Goal: Task Accomplishment & Management: Complete application form

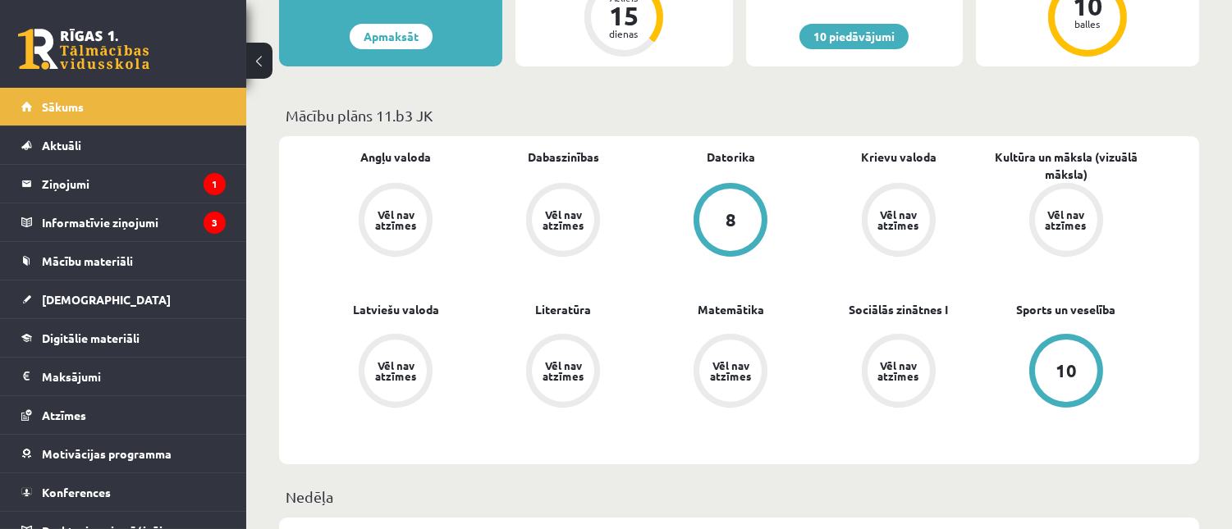
scroll to position [488, 0]
click at [76, 297] on span "[DEMOGRAPHIC_DATA]" at bounding box center [106, 299] width 129 height 15
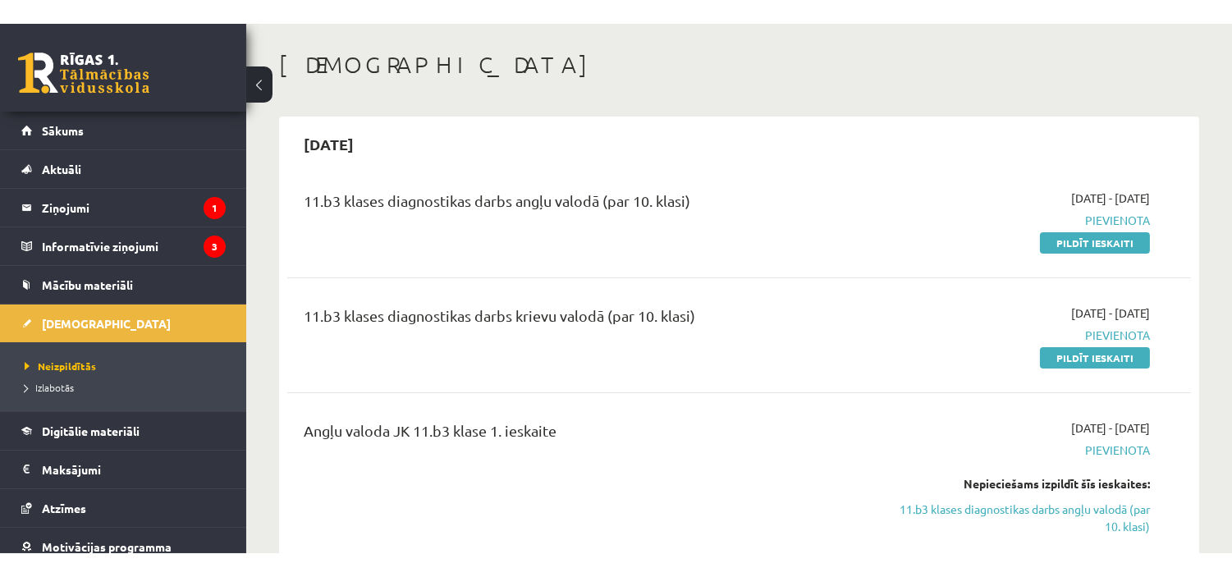
scroll to position [53, 0]
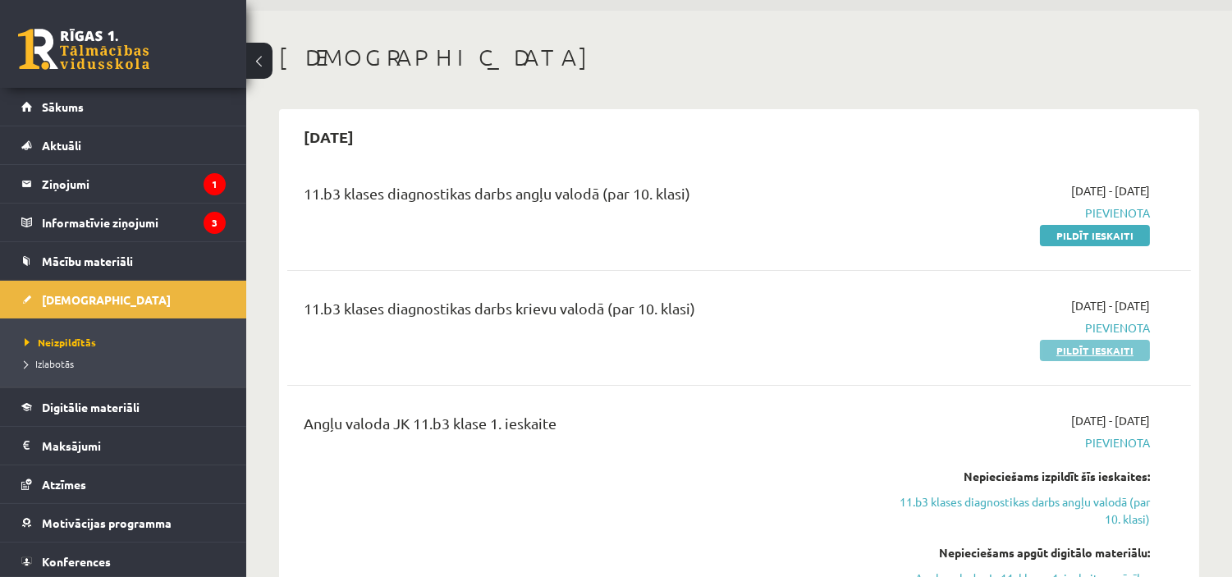
click at [1084, 348] on link "Pildīt ieskaiti" at bounding box center [1095, 350] width 110 height 21
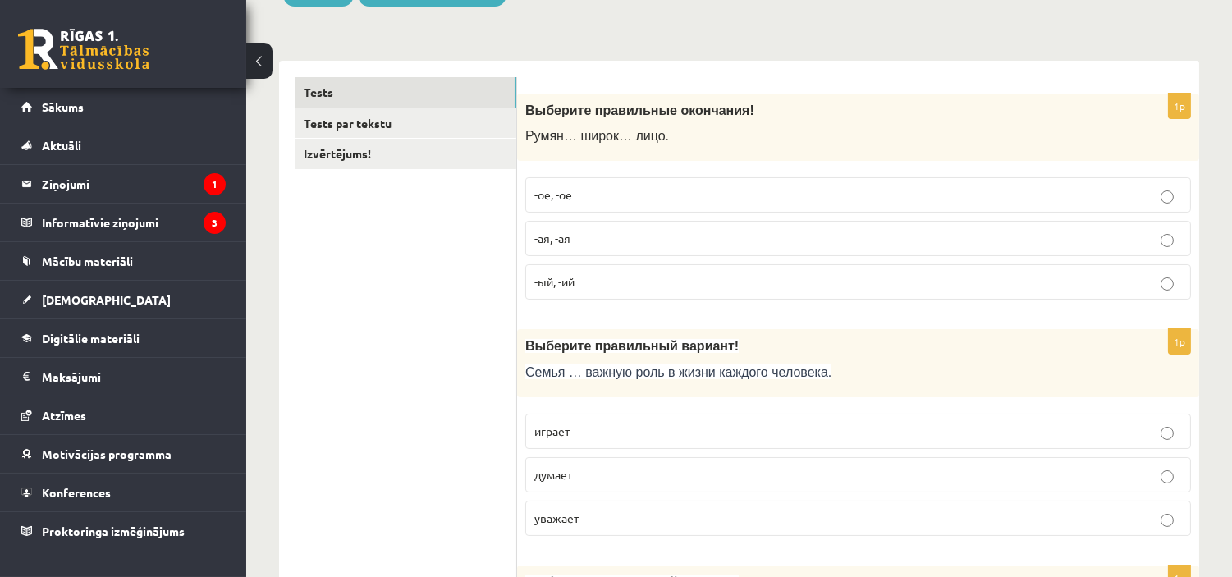
scroll to position [246, 0]
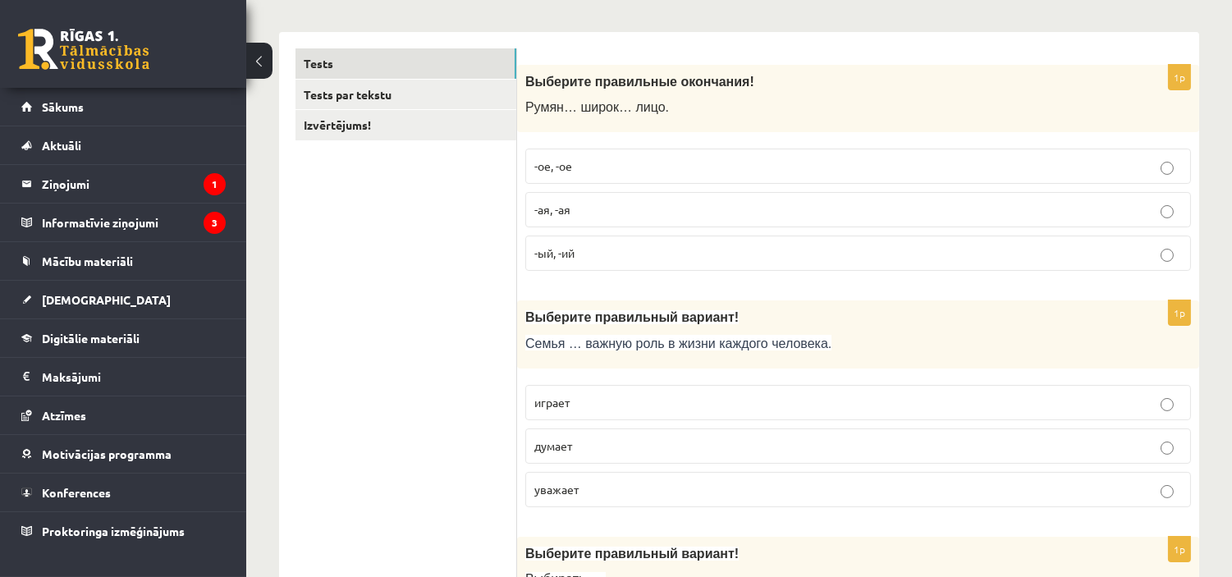
click at [742, 169] on p "-ое, -ое" at bounding box center [858, 166] width 648 height 17
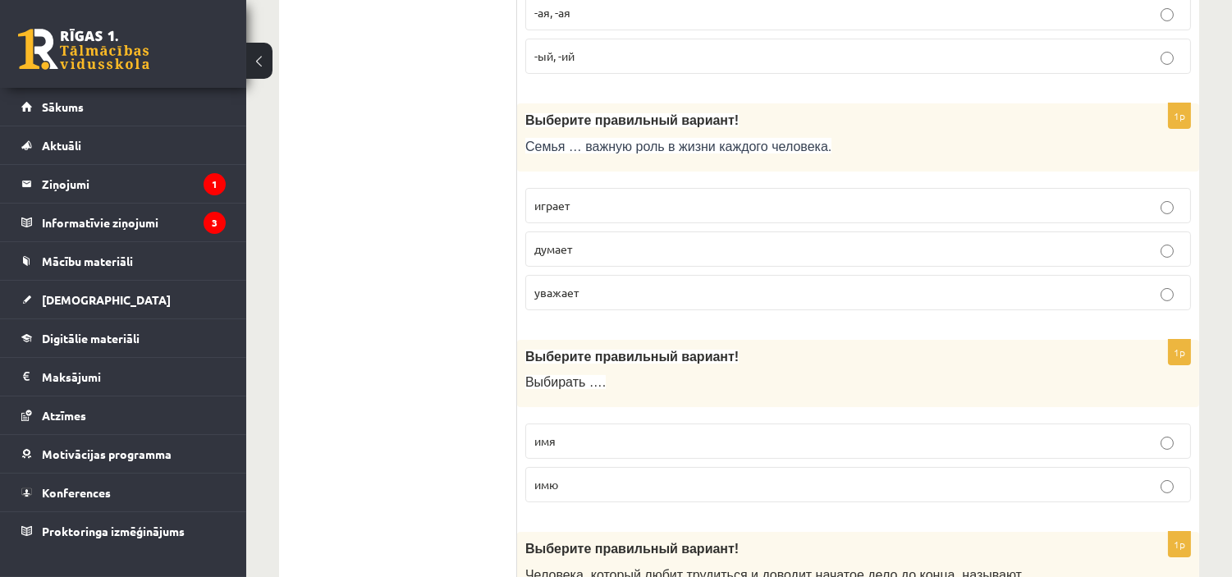
scroll to position [444, 0]
click at [662, 203] on p "играет" at bounding box center [858, 204] width 648 height 17
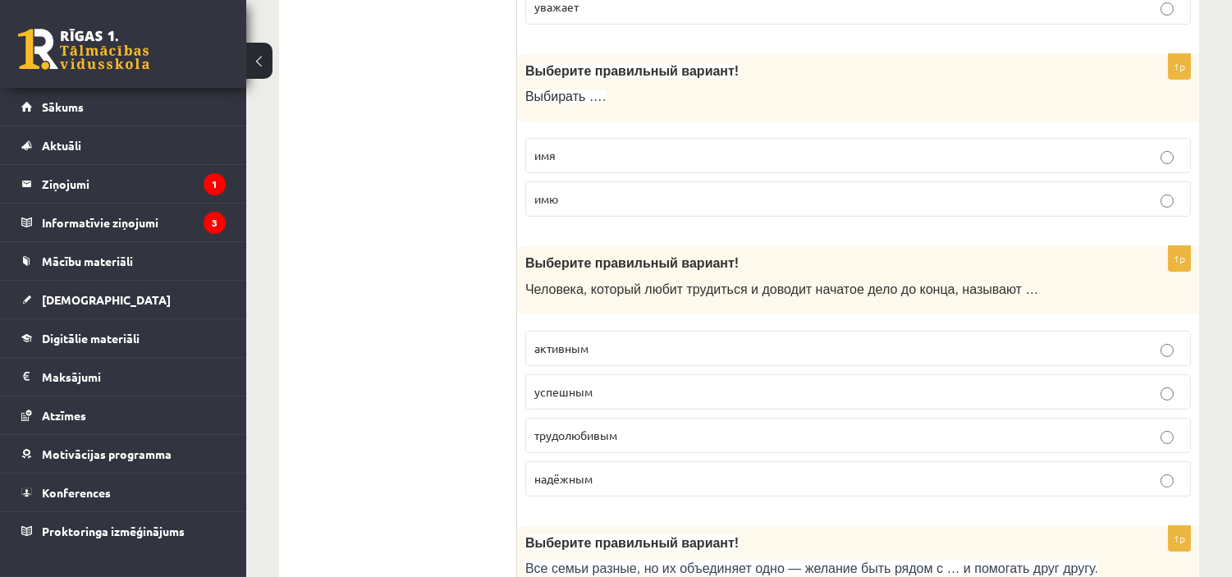
scroll to position [731, 0]
click at [755, 145] on label "имя" at bounding box center [858, 153] width 666 height 35
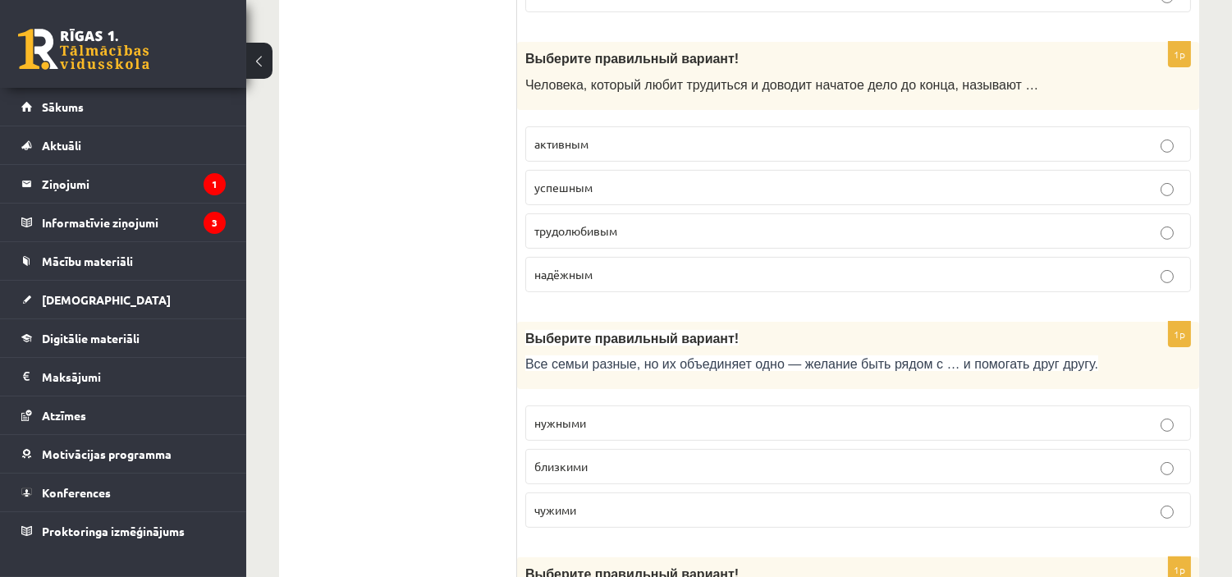
scroll to position [934, 0]
click at [719, 233] on p "трудолюбивым" at bounding box center [858, 230] width 648 height 17
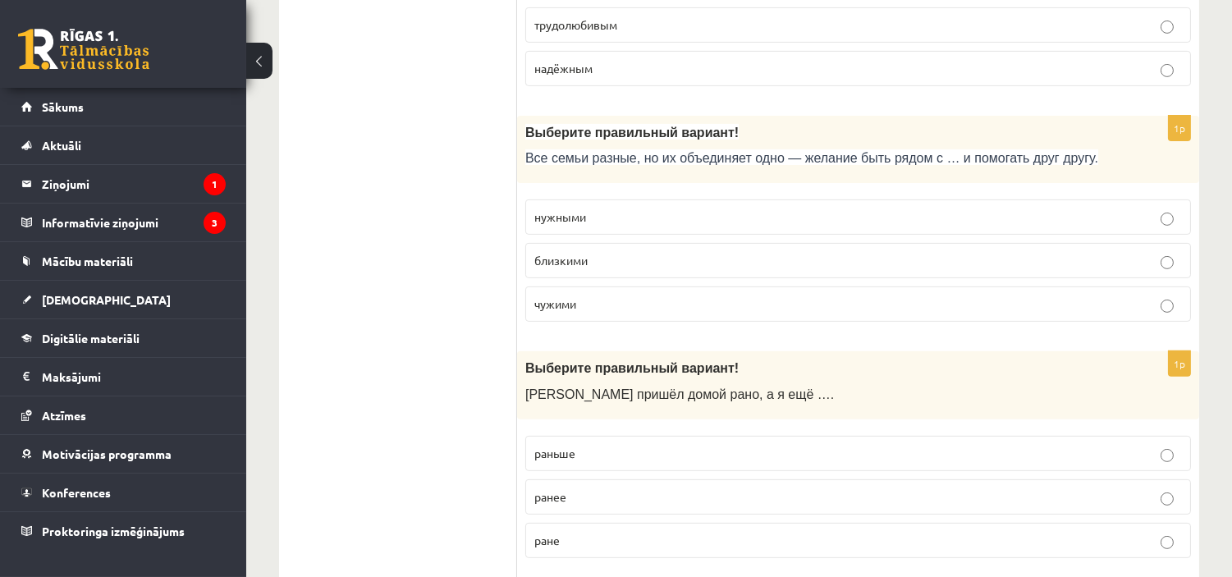
scroll to position [1141, 0]
click at [628, 255] on p "близкими" at bounding box center [858, 258] width 648 height 17
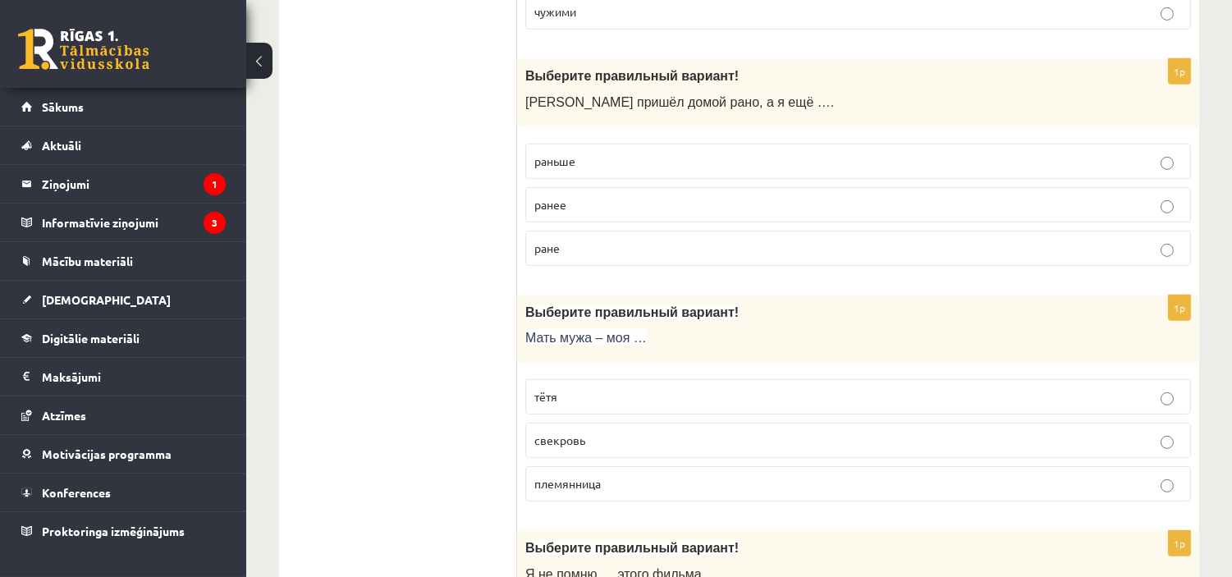
scroll to position [1432, 0]
click at [800, 162] on p "раньше" at bounding box center [858, 160] width 648 height 17
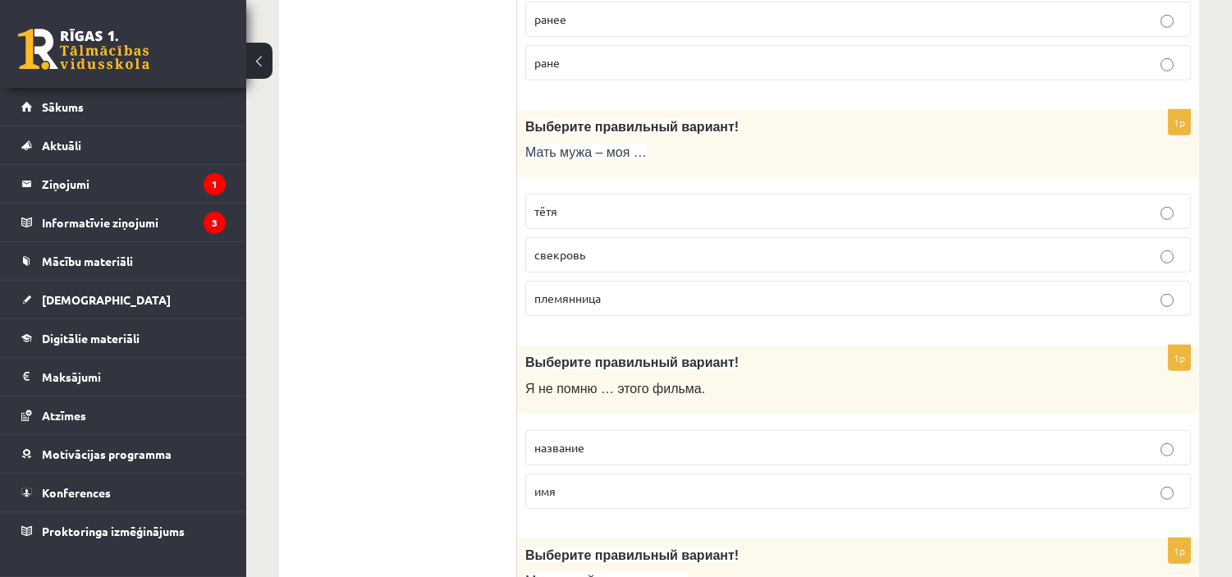
scroll to position [1618, 0]
click at [785, 225] on label "тётя" at bounding box center [858, 210] width 666 height 35
click at [789, 250] on p "свекровь" at bounding box center [858, 253] width 648 height 17
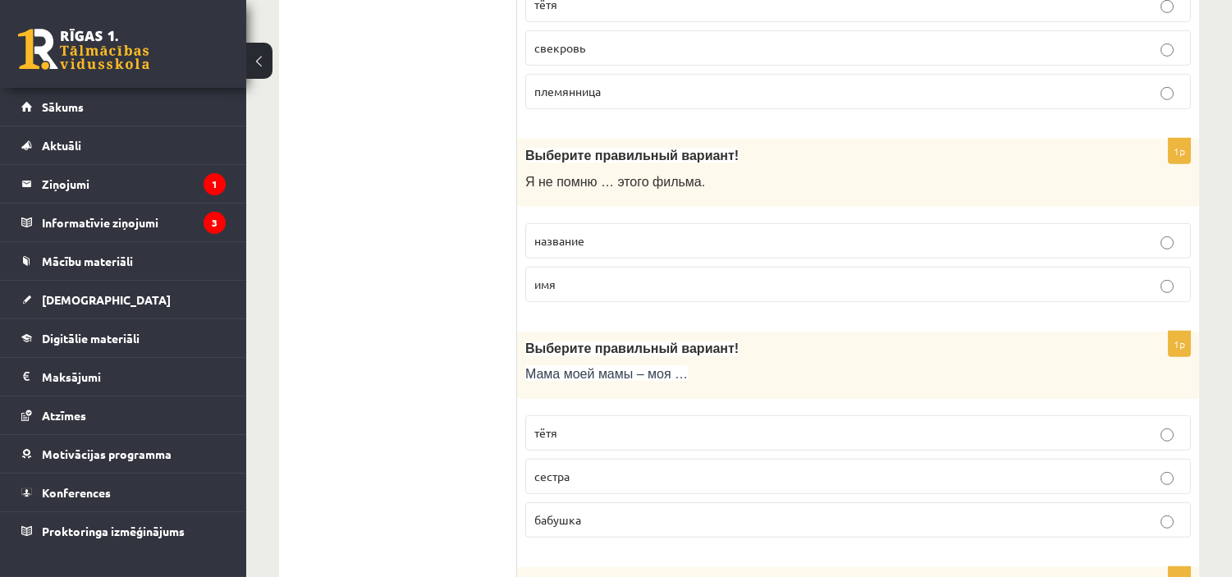
scroll to position [1844, 0]
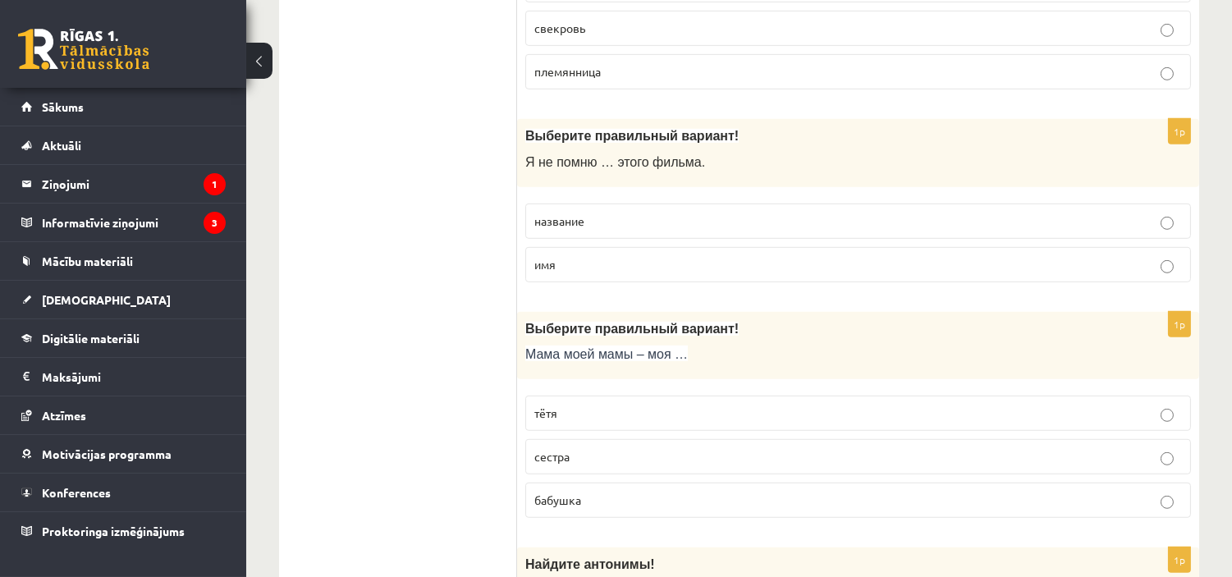
click at [632, 218] on p "название" at bounding box center [858, 221] width 648 height 17
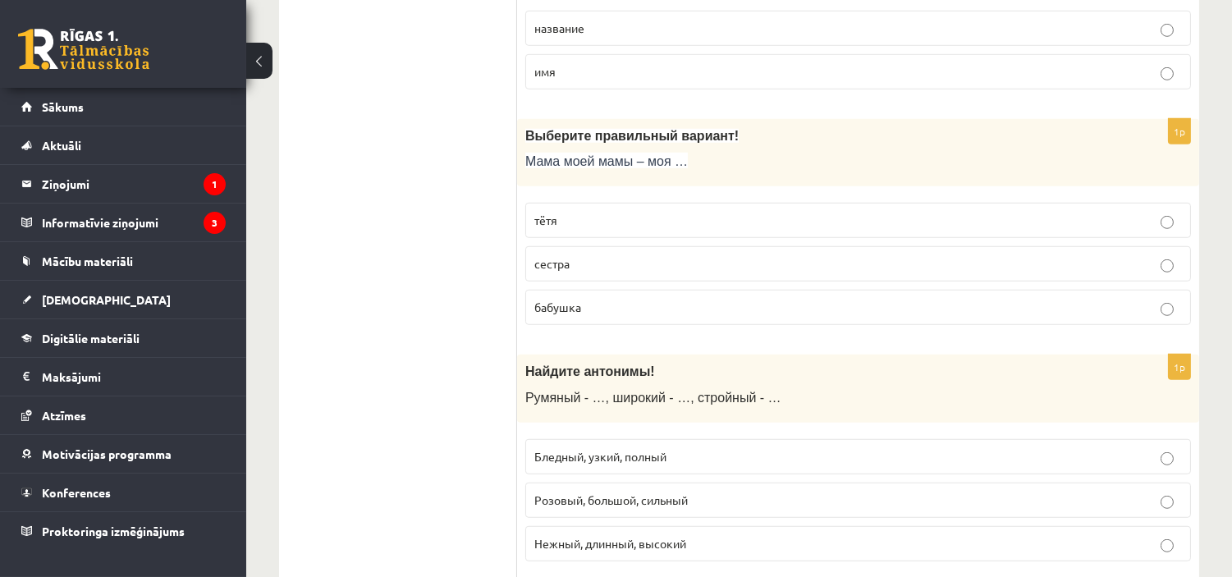
scroll to position [2037, 0]
click at [725, 307] on p "бабушка" at bounding box center [858, 306] width 648 height 17
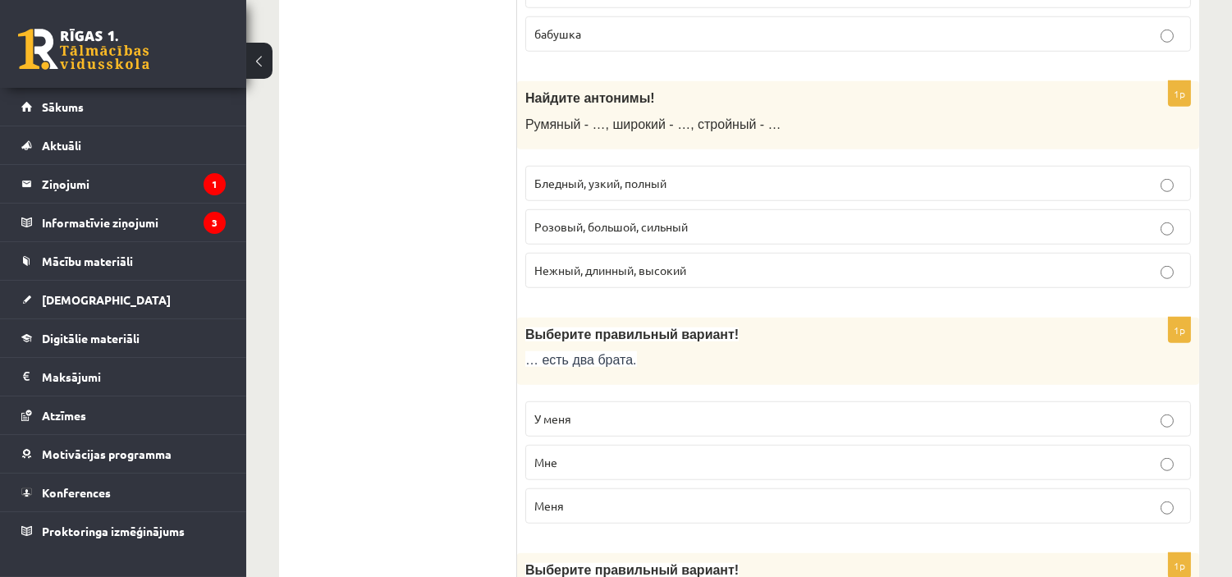
scroll to position [2309, 0]
click at [716, 185] on p "Бледный, узкий, полный" at bounding box center [858, 184] width 648 height 17
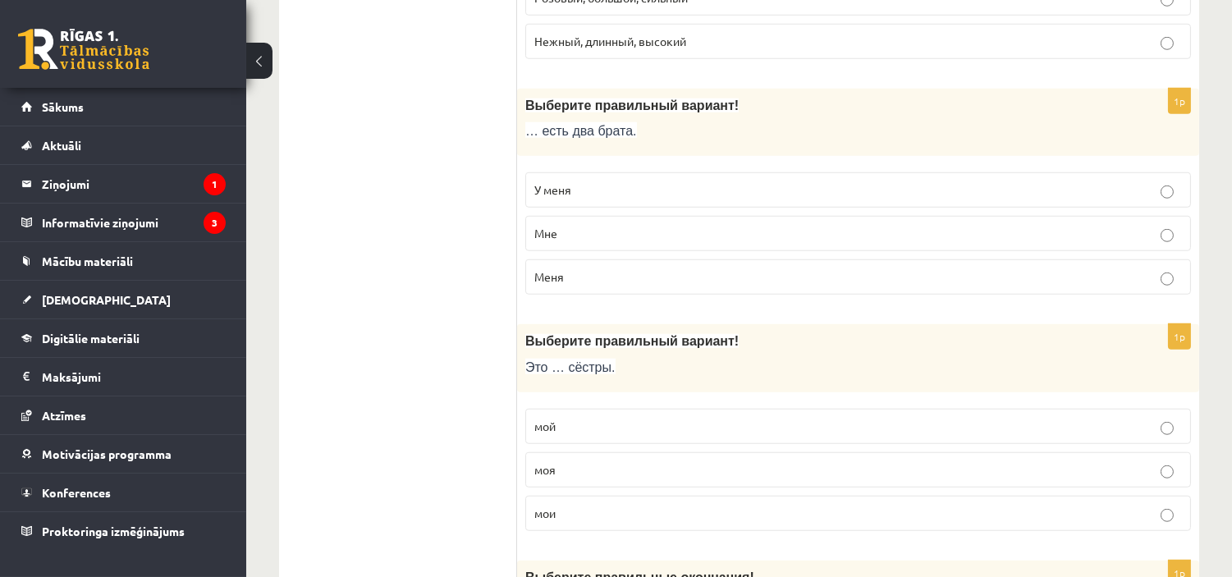
scroll to position [2540, 0]
click at [715, 197] on p "У меня" at bounding box center [858, 189] width 648 height 17
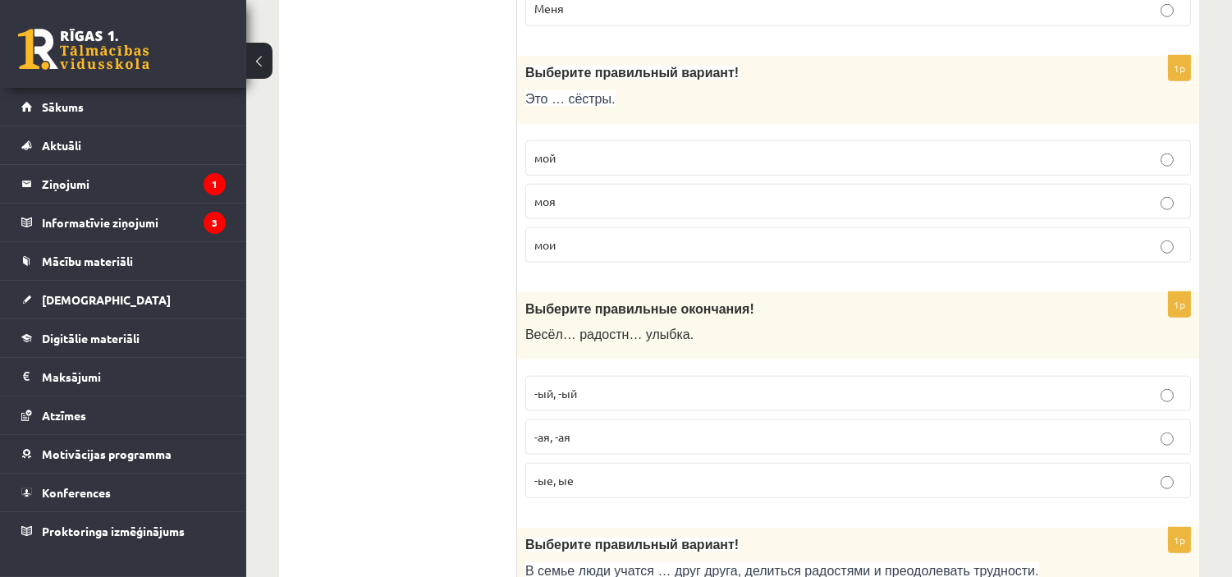
scroll to position [2808, 0]
click at [715, 250] on p "мои" at bounding box center [858, 244] width 648 height 17
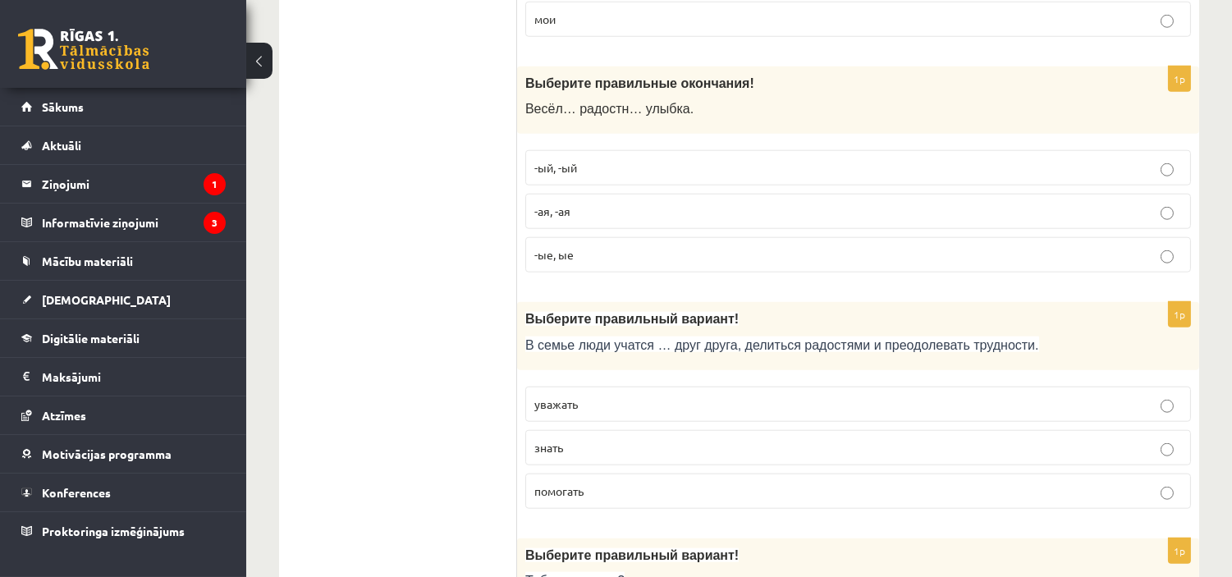
scroll to position [3034, 0]
click at [715, 208] on label "-ая, -ая" at bounding box center [858, 210] width 666 height 35
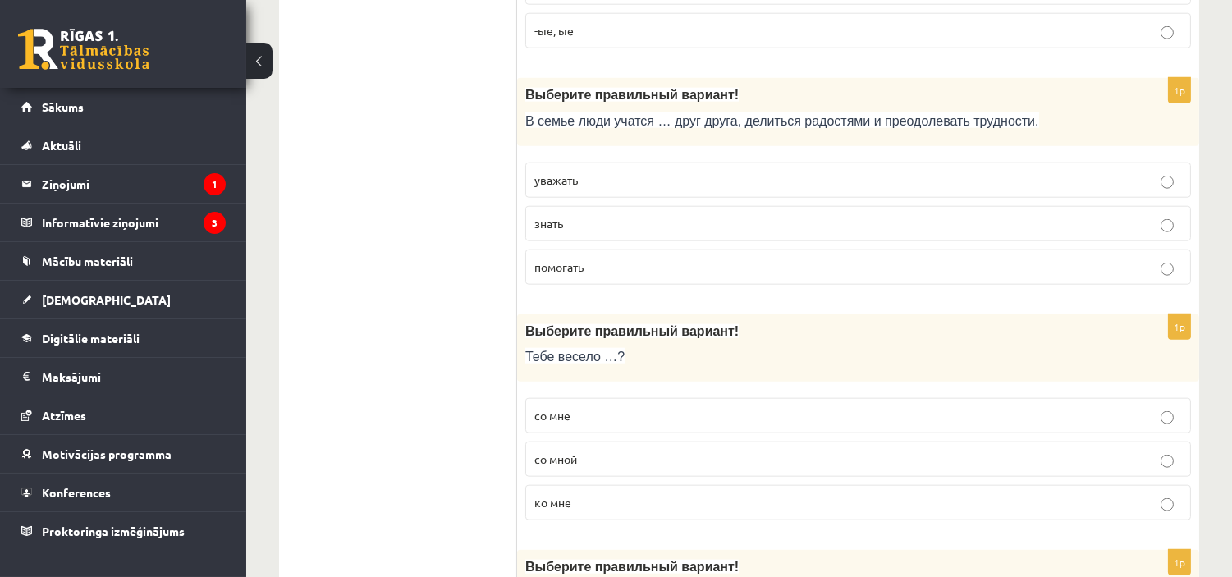
scroll to position [3264, 0]
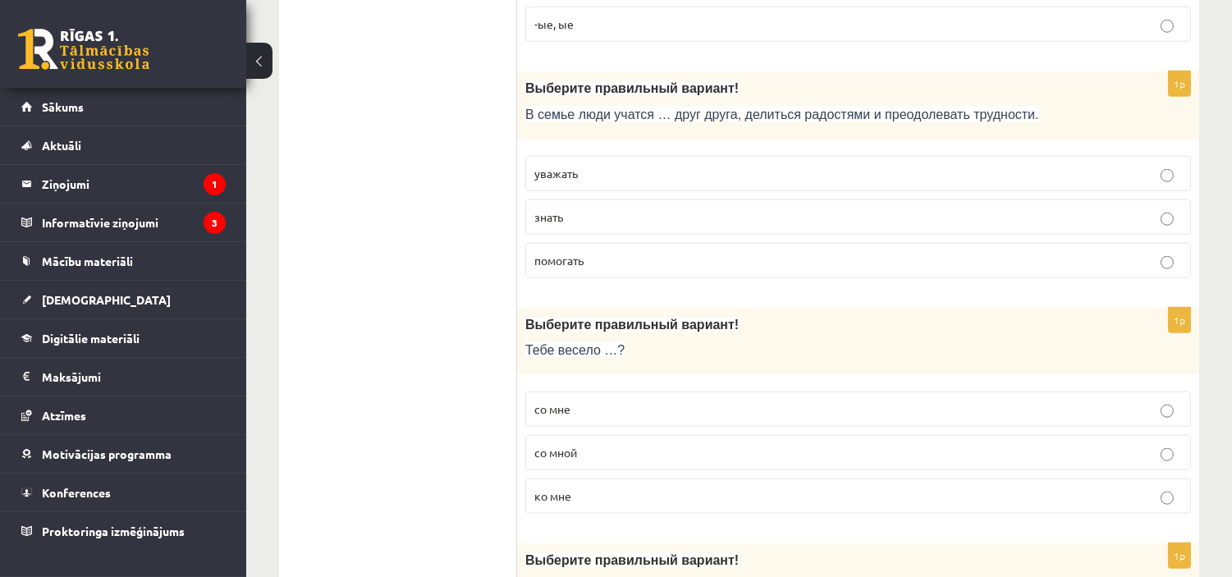
click at [806, 179] on p "уважать" at bounding box center [858, 173] width 648 height 17
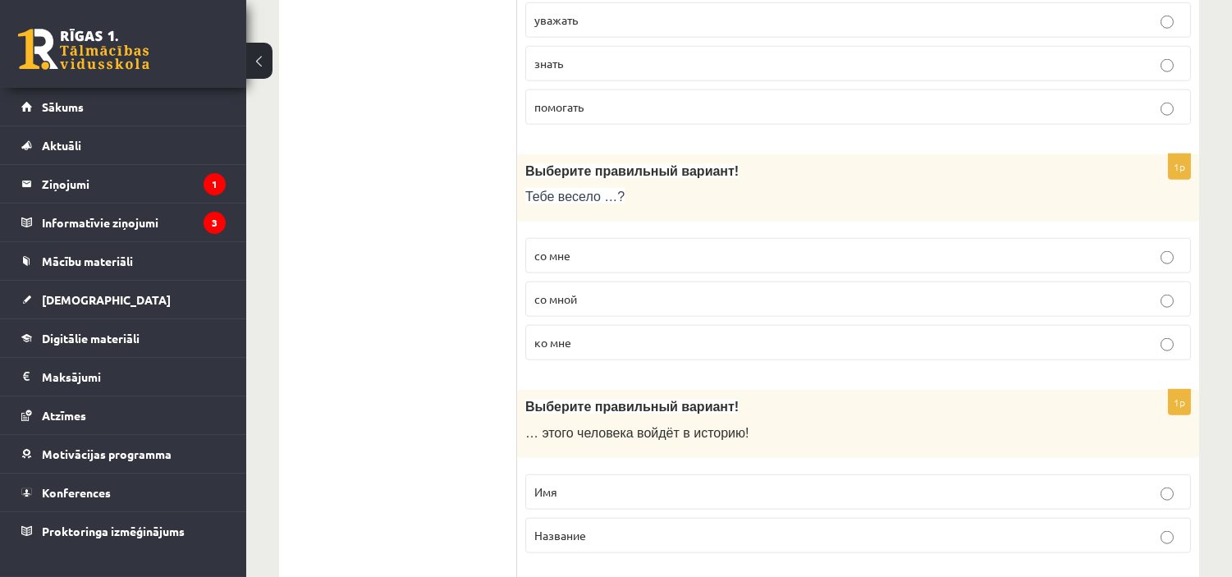
scroll to position [3418, 0]
click at [708, 307] on p "со мной" at bounding box center [858, 298] width 648 height 17
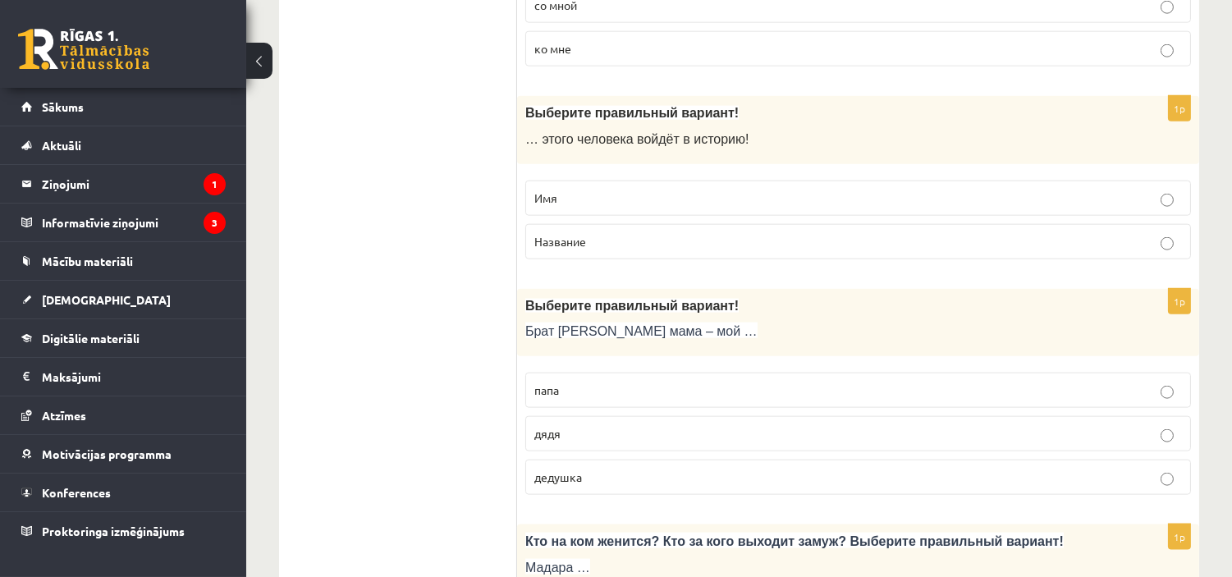
scroll to position [3712, 0]
click at [852, 206] on p "Имя" at bounding box center [858, 197] width 648 height 17
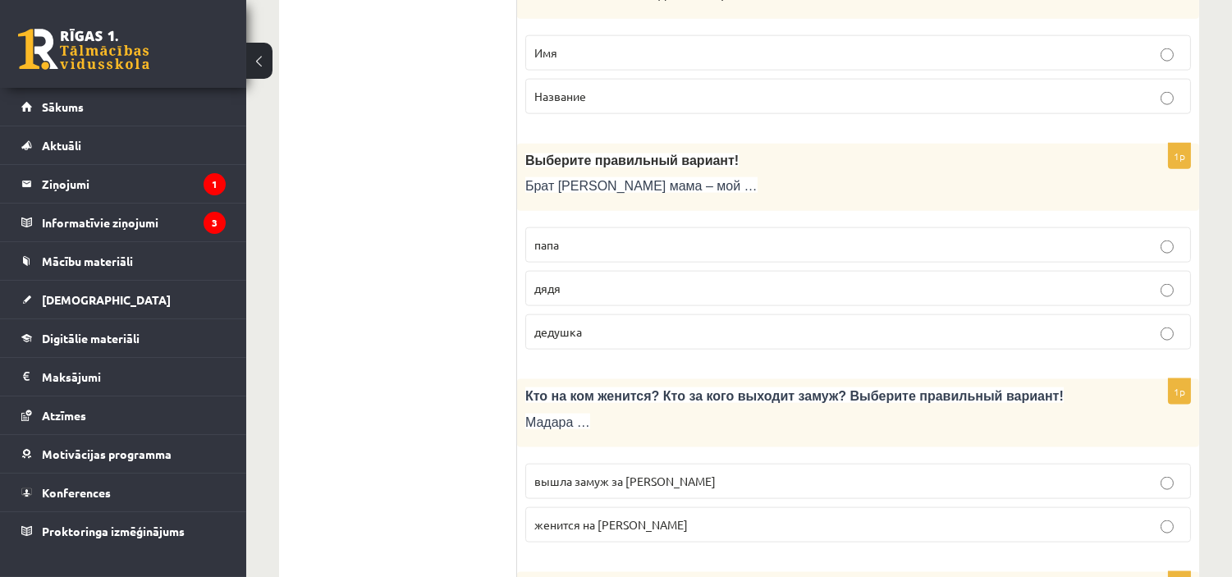
scroll to position [3920, 0]
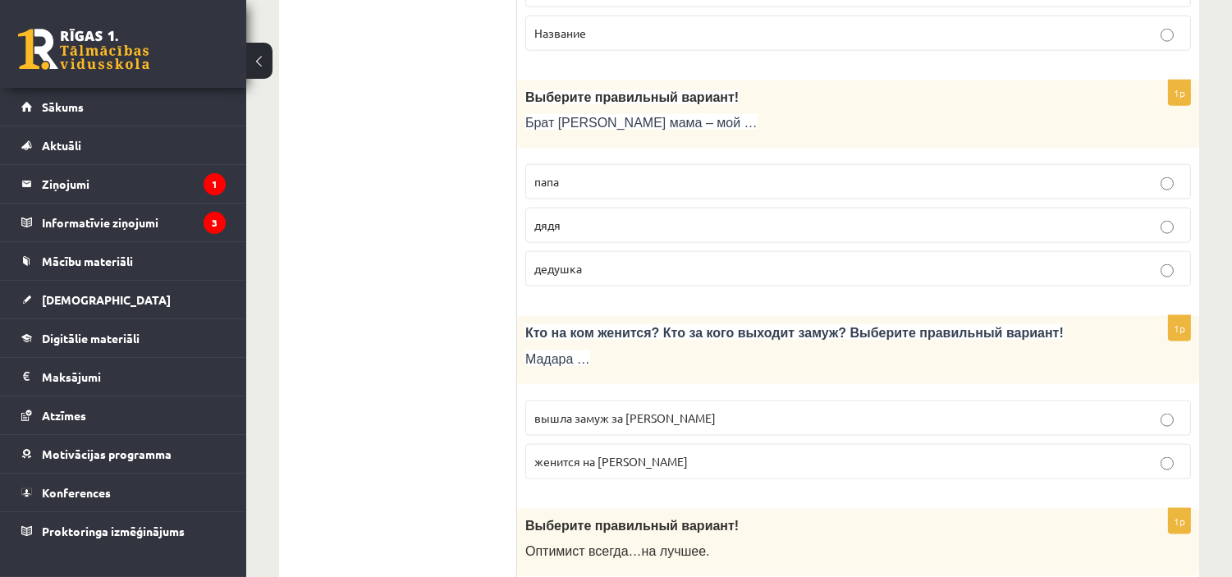
click at [926, 233] on p "дядя" at bounding box center [858, 225] width 648 height 17
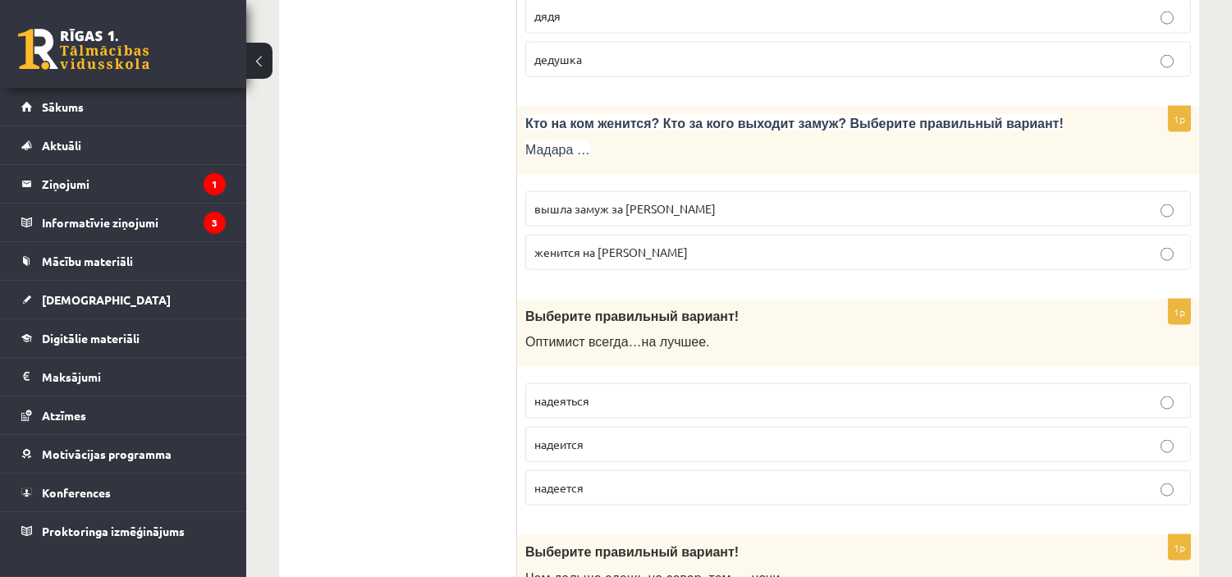
scroll to position [4130, 0]
click at [957, 226] on label "вышла замуж за Марка" at bounding box center [858, 207] width 666 height 35
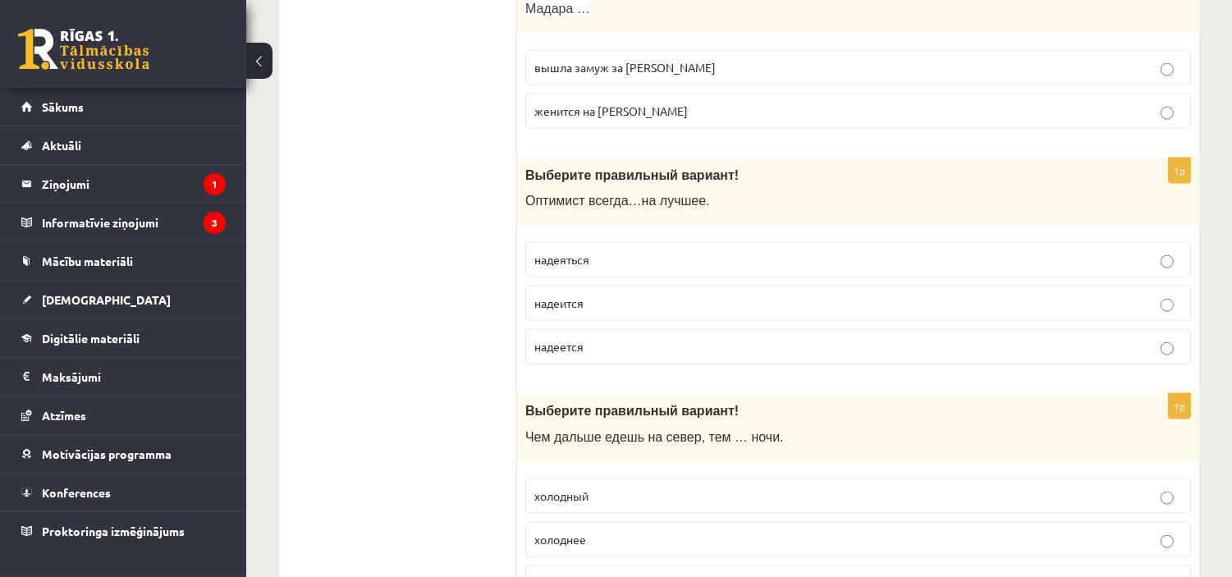
scroll to position [4272, 0]
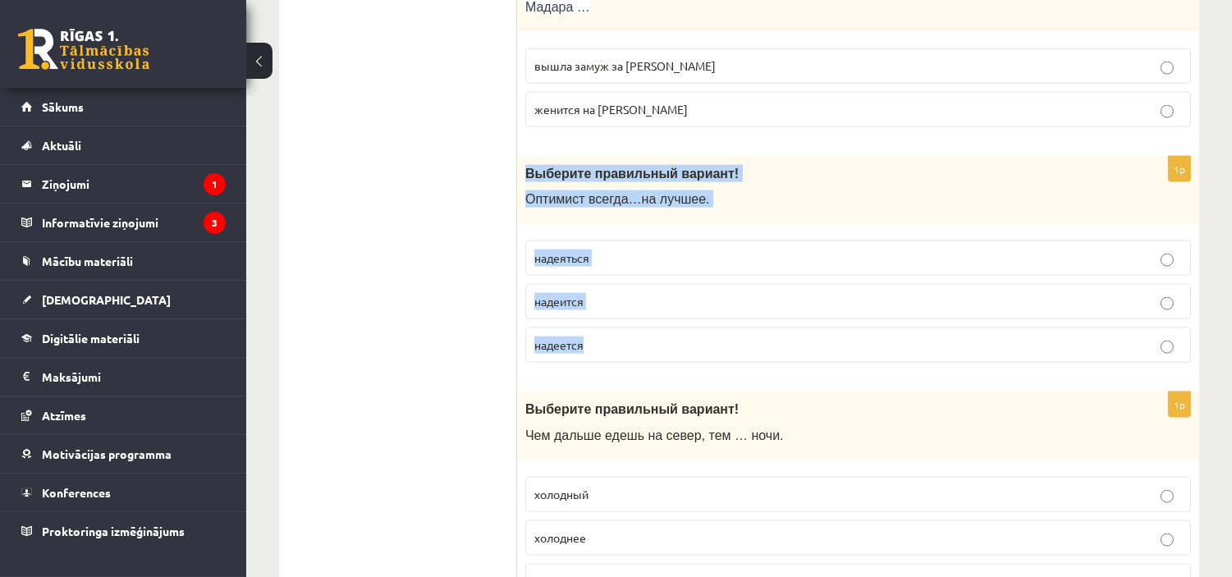
drag, startPoint x: 529, startPoint y: 181, endPoint x: 740, endPoint y: 347, distance: 268.3
click at [740, 347] on div "1p Выберите правильный вариант! О птимист всегда … на лучшее . надеяться надеит…" at bounding box center [858, 267] width 682 height 220
copy div "Выберите правильный вариант! О птимист всегда … на лучшее . надеяться надеится …"
click at [685, 363] on label "надеется" at bounding box center [858, 345] width 666 height 35
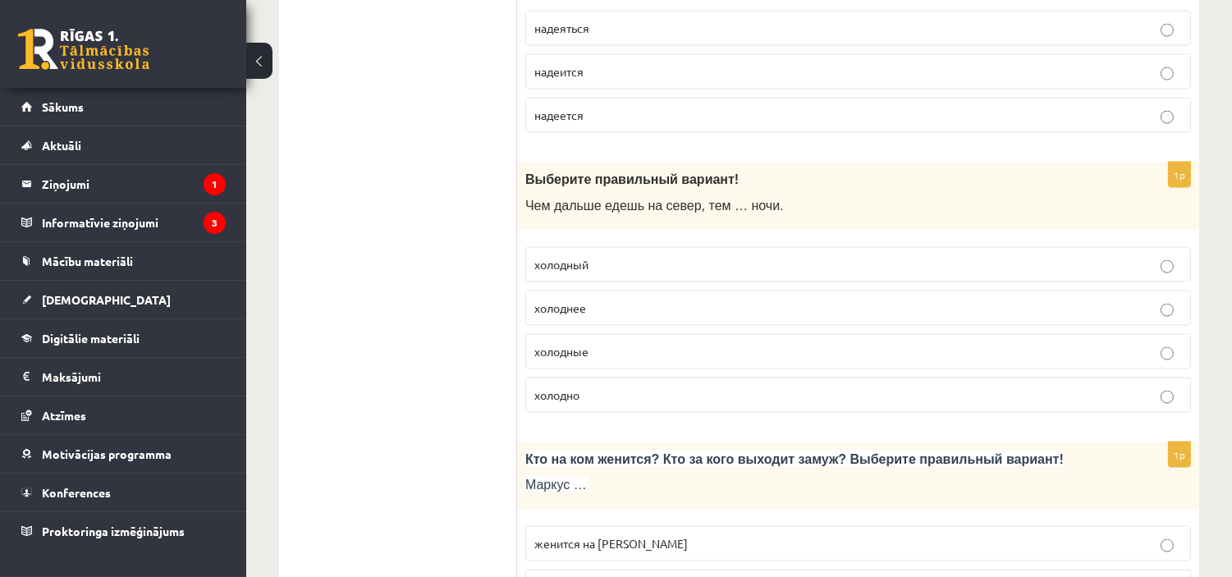
scroll to position [4503, 0]
drag, startPoint x: 529, startPoint y: 189, endPoint x: 641, endPoint y: 203, distance: 112.5
click at [641, 203] on div "Выберите правильный вариант ! Чем дальше едешь на север, тем … ночи." at bounding box center [858, 195] width 682 height 68
click at [613, 308] on label "холоднее" at bounding box center [858, 306] width 666 height 35
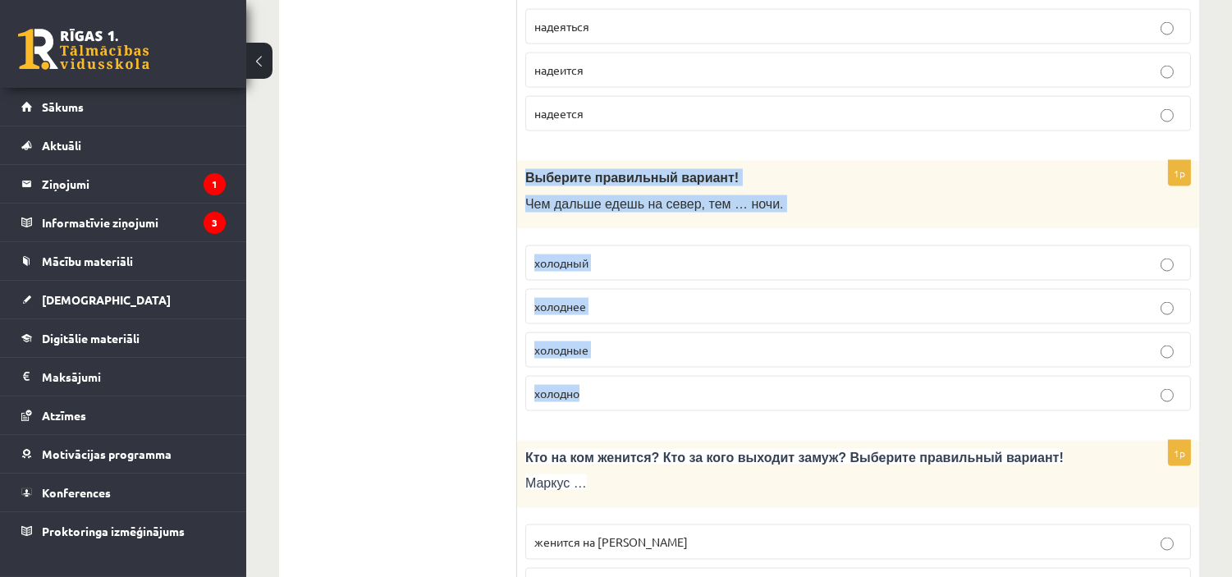
drag, startPoint x: 526, startPoint y: 195, endPoint x: 669, endPoint y: 408, distance: 256.8
click at [669, 408] on div "1p Выберите правильный вариант ! Чем дальше едешь на север, тем … ночи. холодны…" at bounding box center [858, 292] width 682 height 263
copy div "Выберите правильный вариант ! Чем дальше едешь на север, тем … ночи. холодный х…"
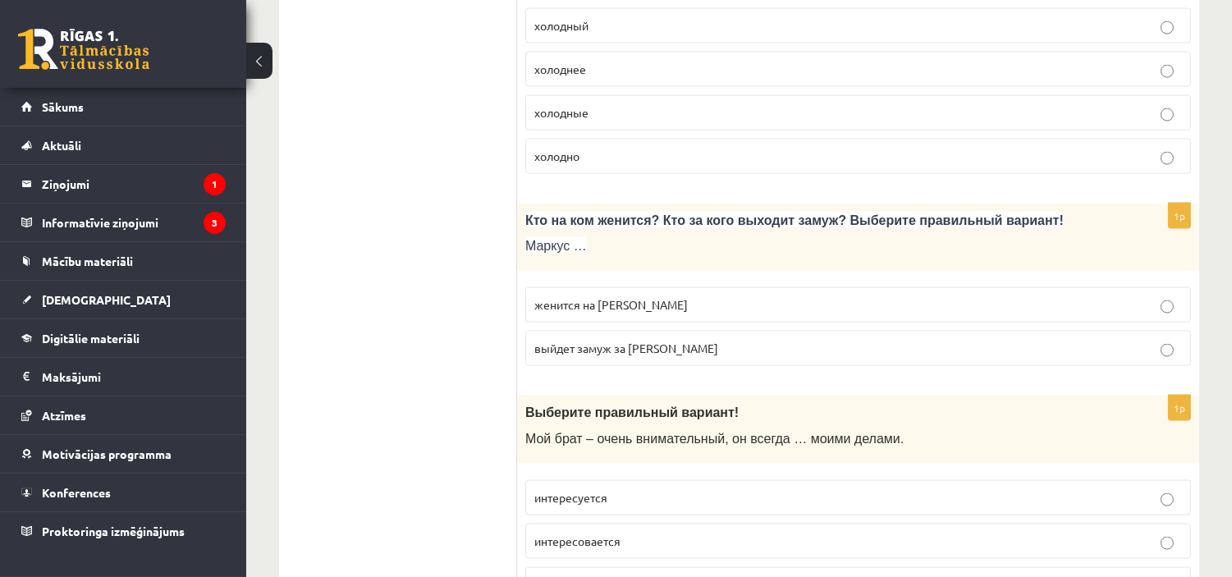
scroll to position [4741, 0]
click at [645, 313] on p "женится на Агнии" at bounding box center [858, 304] width 648 height 17
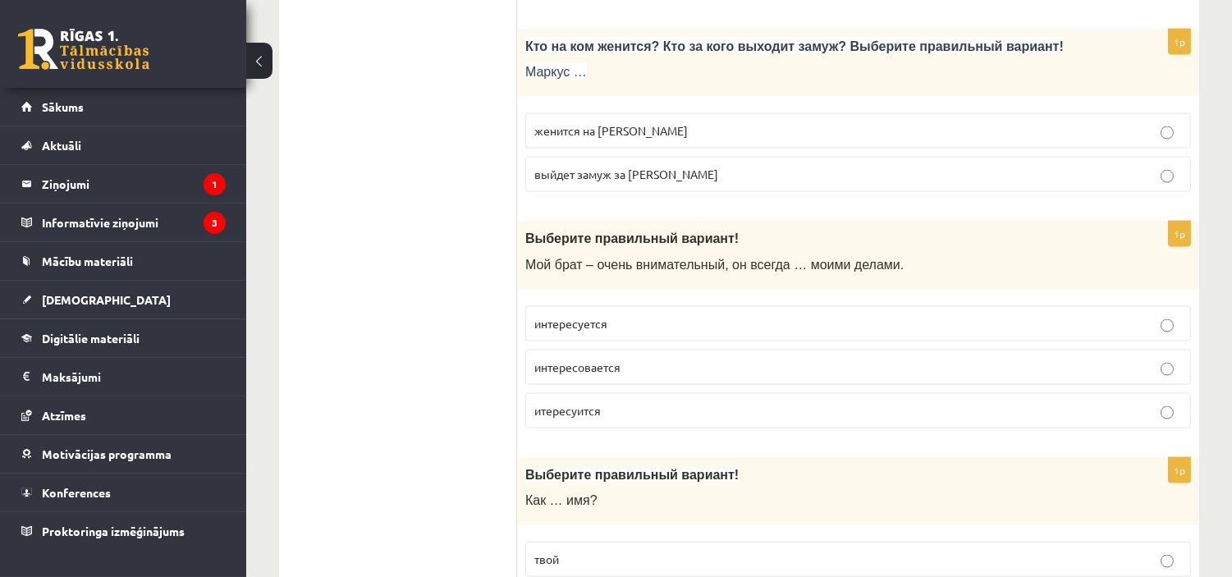
scroll to position [4915, 0]
click at [710, 332] on p "интересуется" at bounding box center [858, 322] width 648 height 17
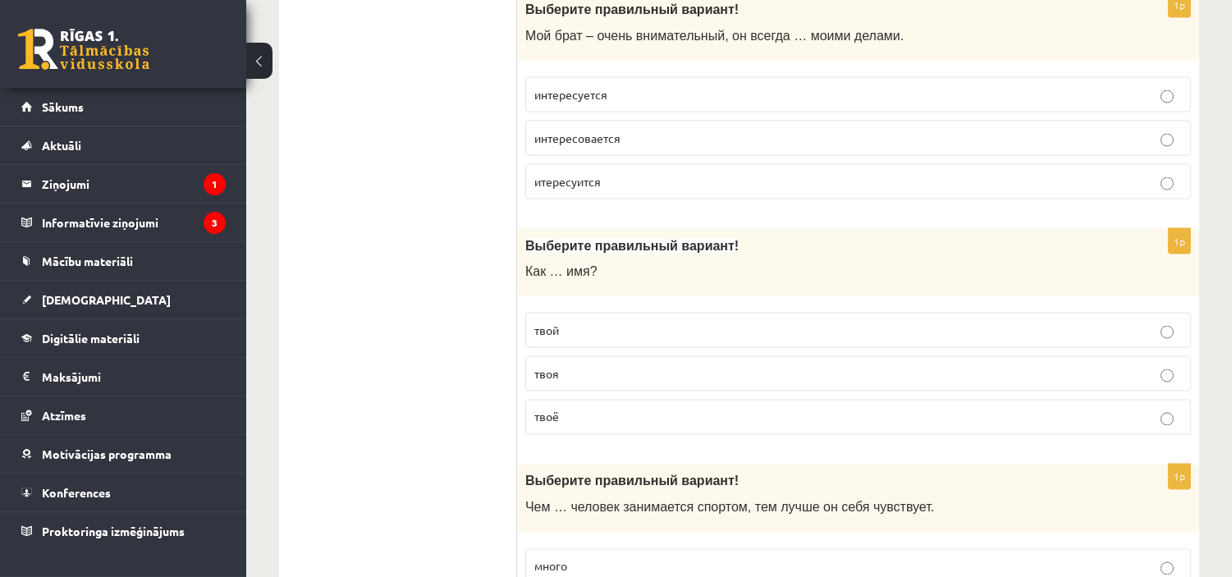
scroll to position [5145, 0]
click at [584, 424] on p "твоё" at bounding box center [858, 415] width 648 height 17
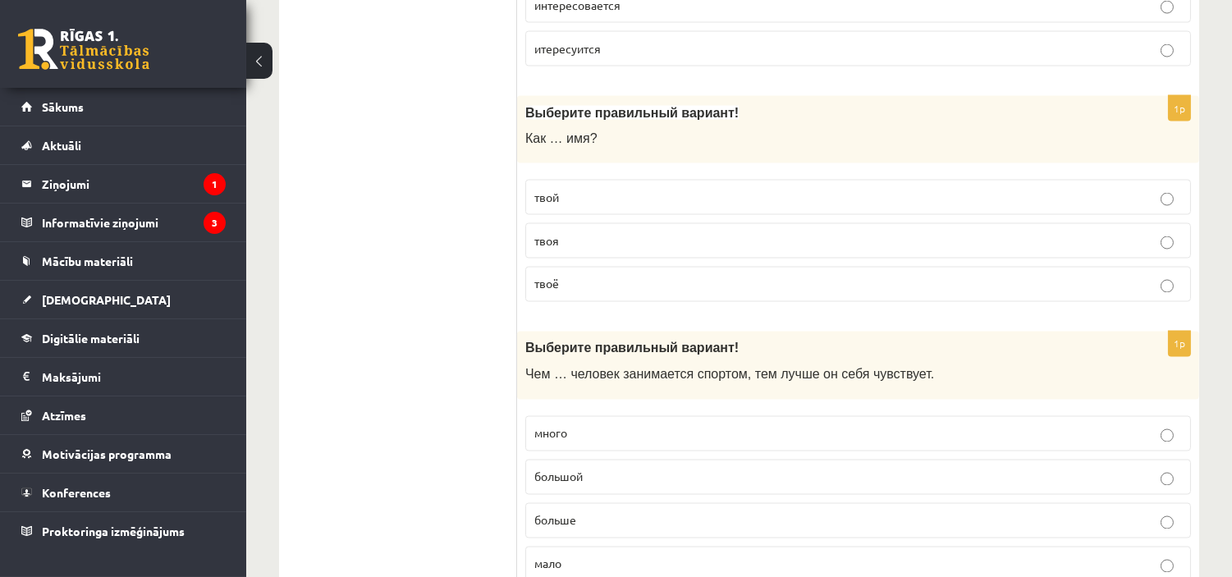
scroll to position [5359, 0]
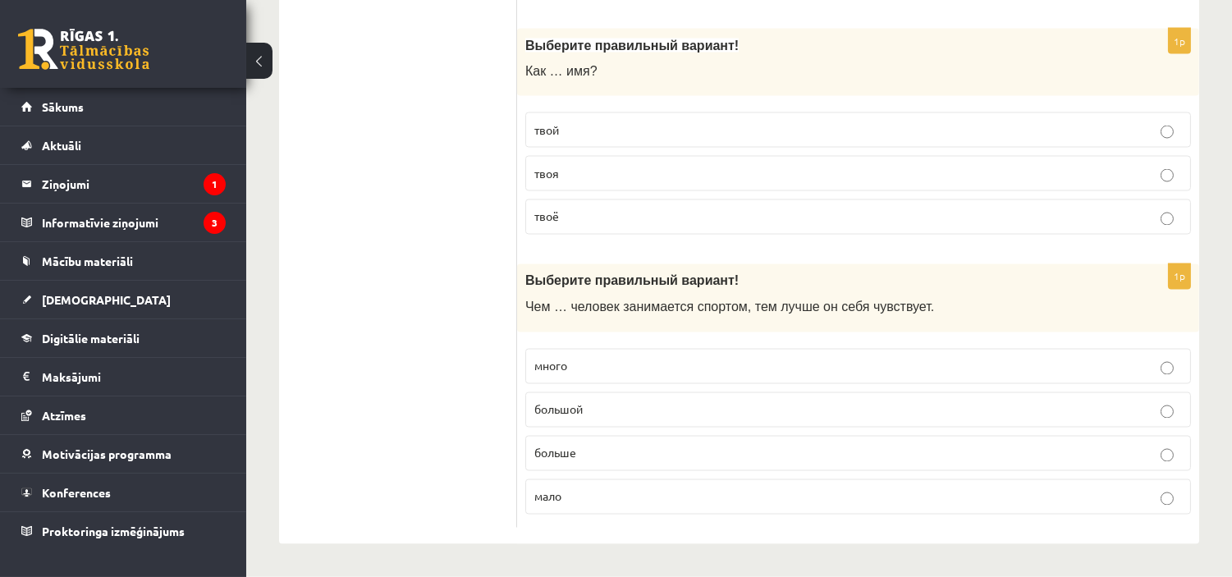
click at [605, 454] on p "больше" at bounding box center [858, 453] width 648 height 17
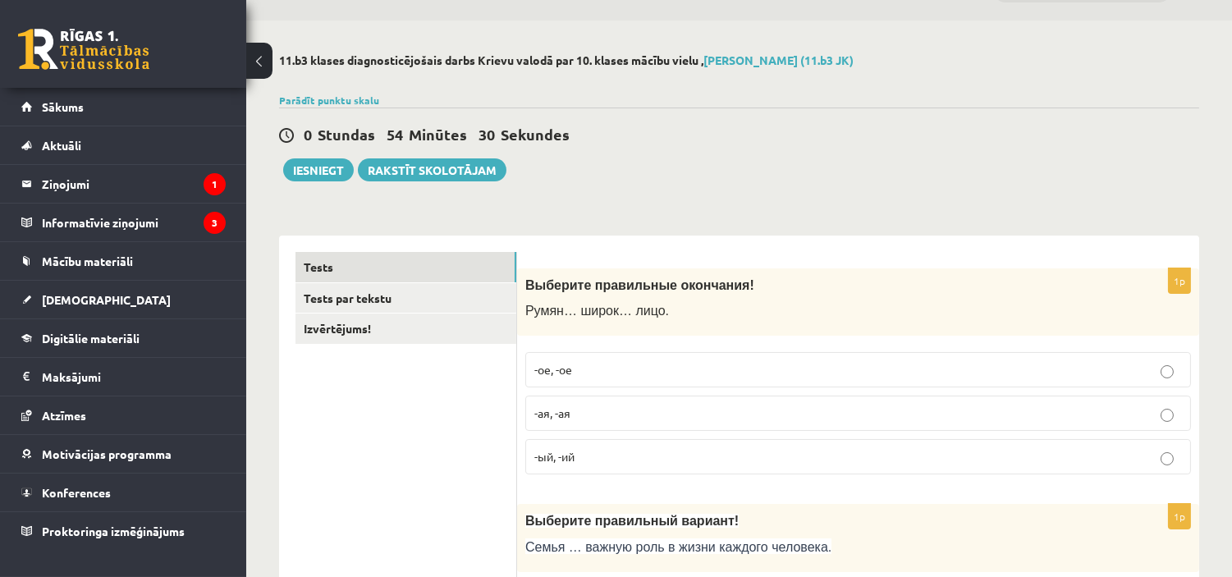
scroll to position [0, 0]
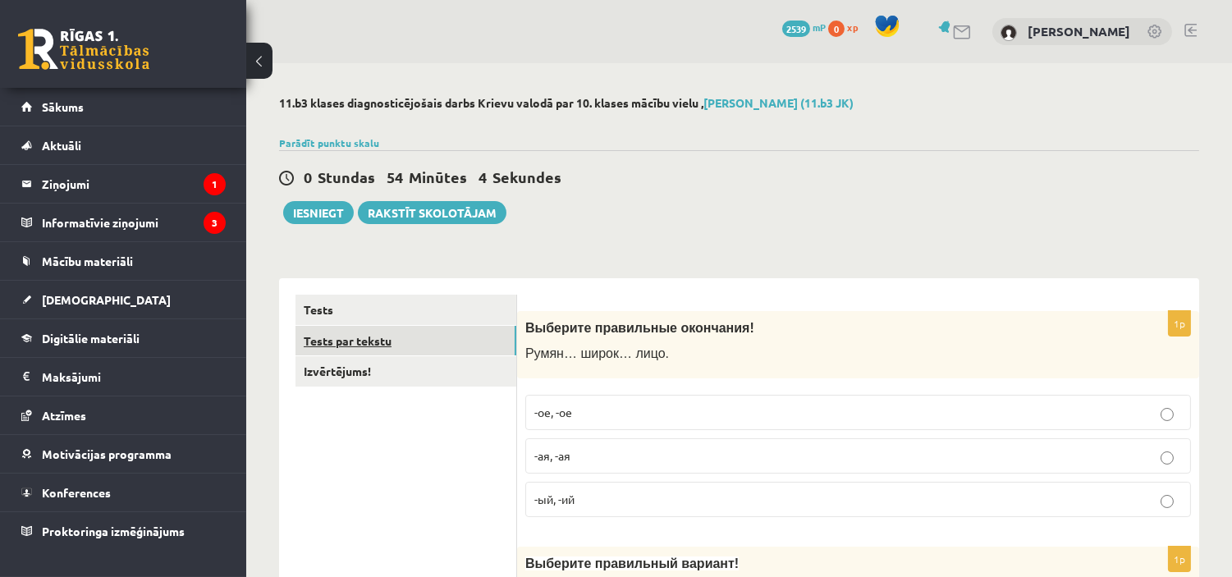
click at [442, 330] on link "Tests par tekstu" at bounding box center [406, 341] width 221 height 30
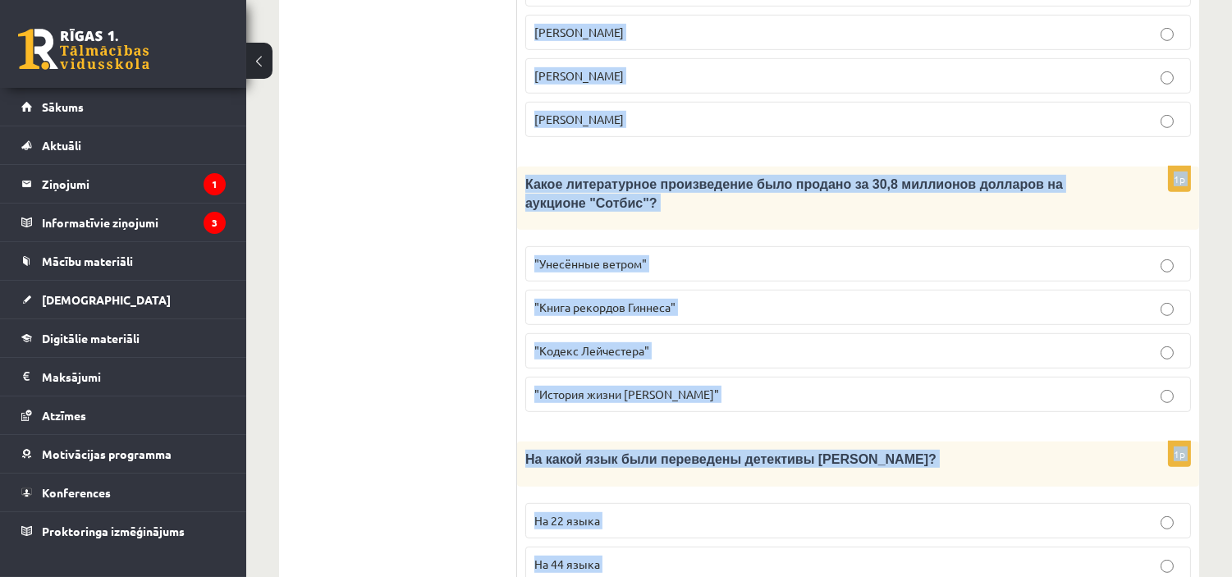
scroll to position [1720, 0]
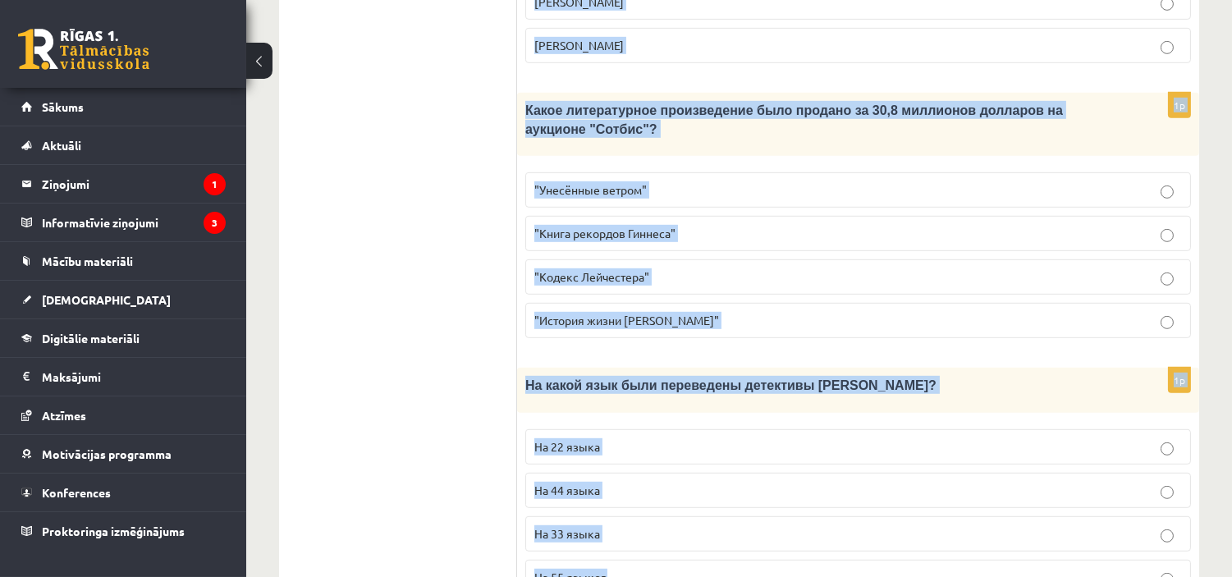
drag, startPoint x: 535, startPoint y: 304, endPoint x: 986, endPoint y: 620, distance: 550.4
copy form "Прочитайте текст «Интересные факты о книгах», выберите правильный вариант! Инте…"
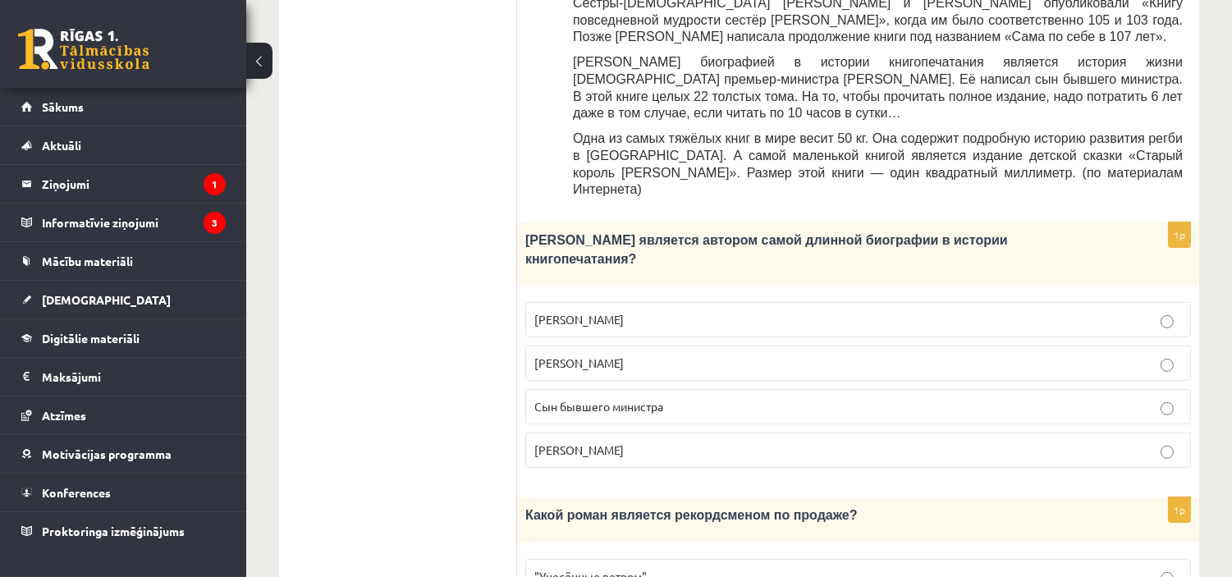
scroll to position [785, 0]
click at [644, 398] on span "Сын бывшего министра" at bounding box center [598, 405] width 129 height 15
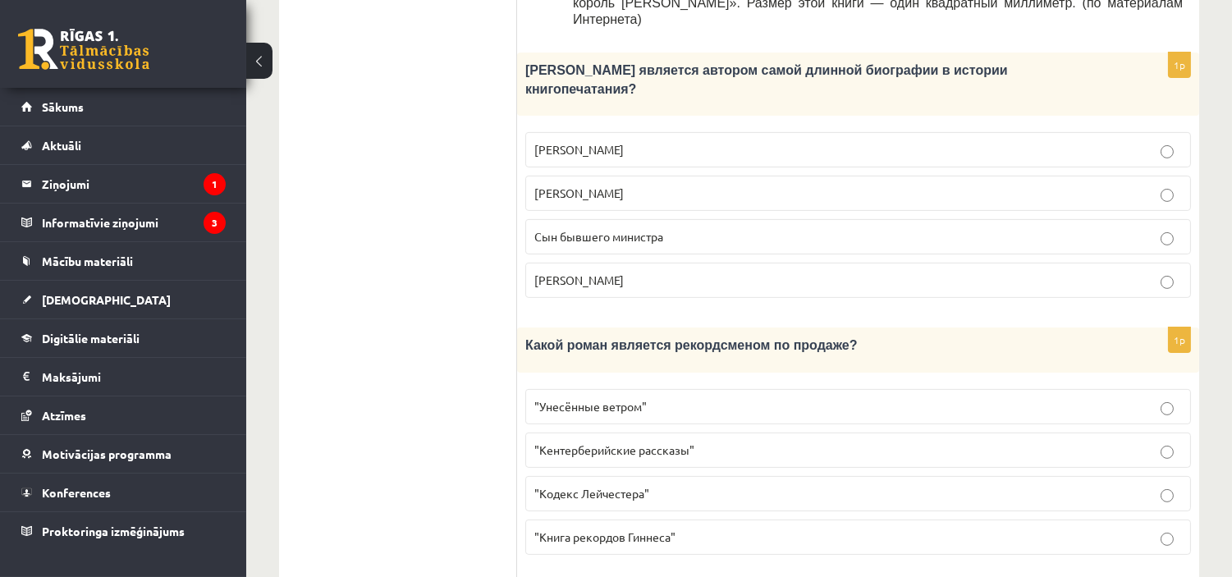
scroll to position [955, 0]
click at [741, 397] on p ""Унесённые ветром"" at bounding box center [858, 405] width 648 height 17
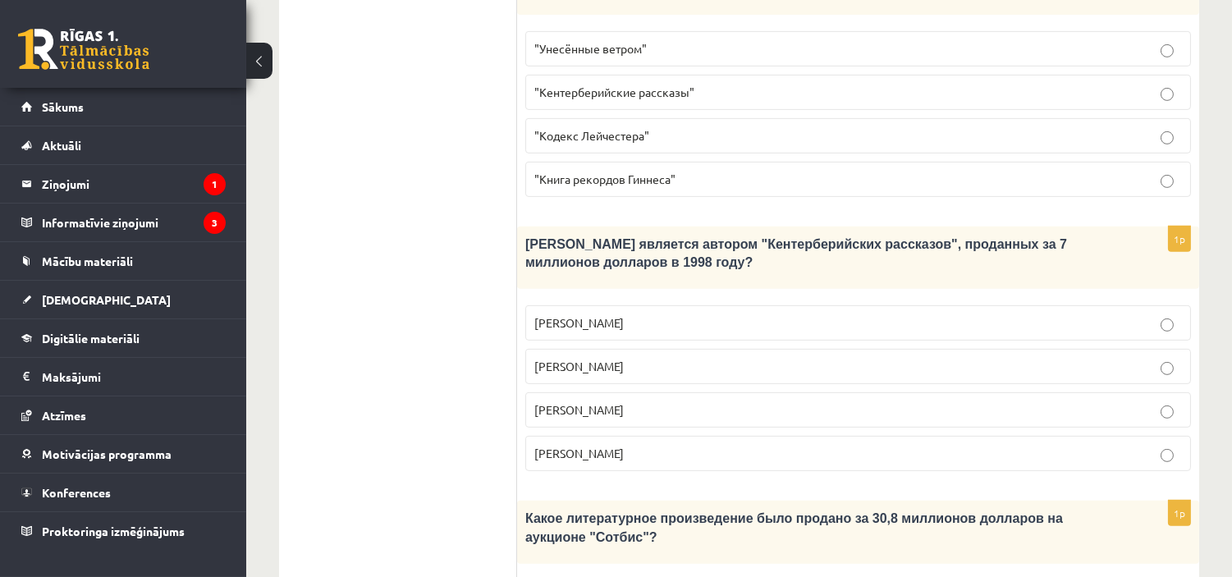
scroll to position [1317, 0]
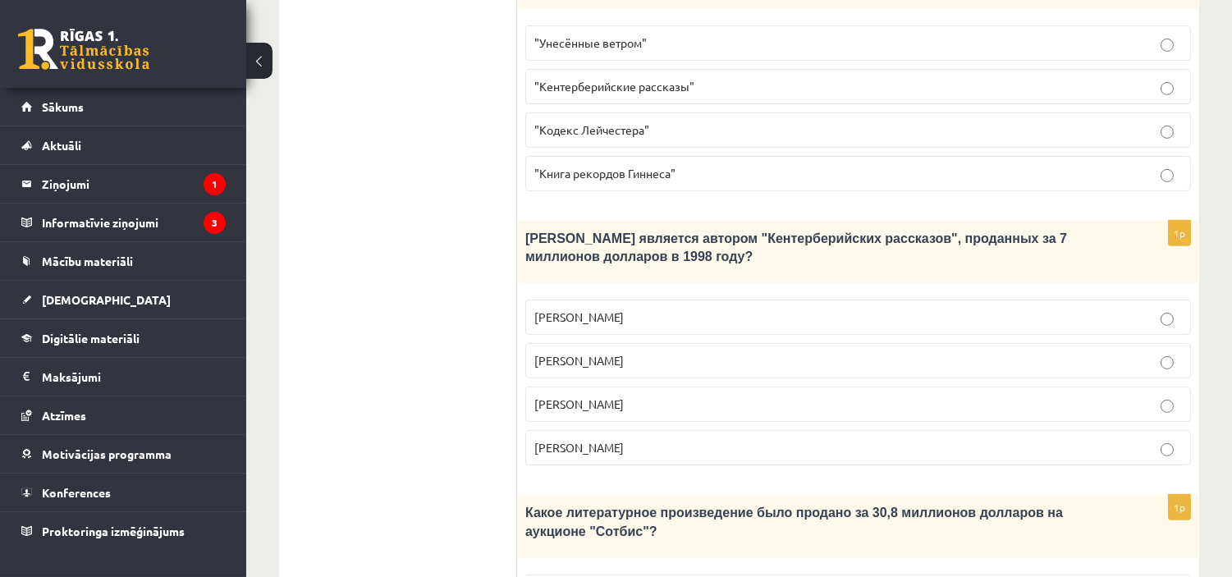
click at [645, 396] on p "Джефри Чосер" at bounding box center [858, 404] width 648 height 17
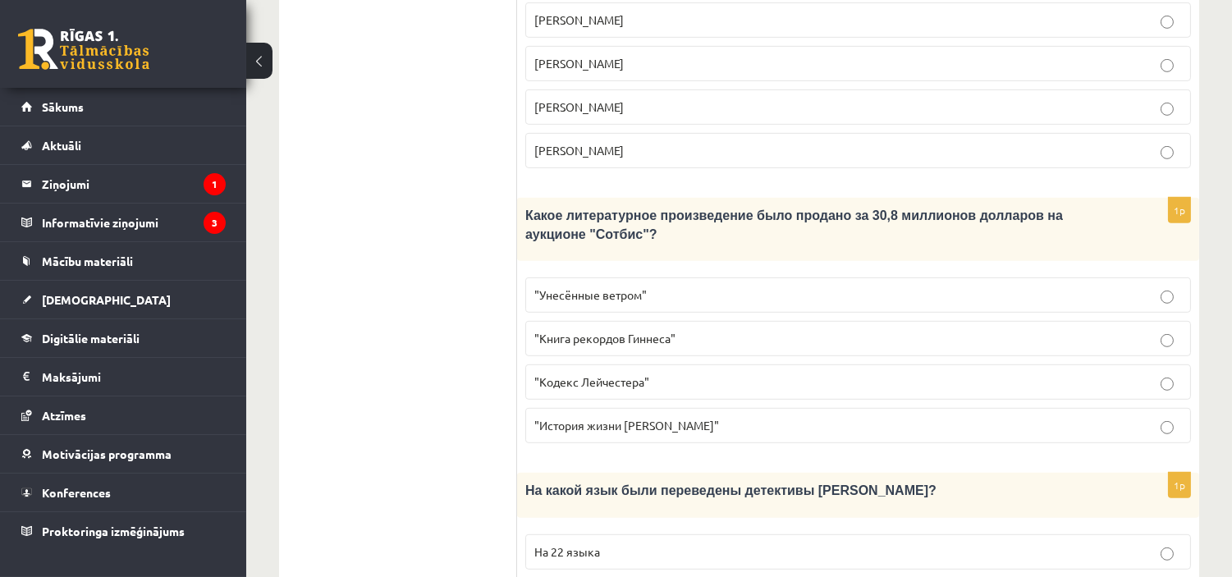
scroll to position [1615, 0]
click at [649, 373] on p ""Кодекс Лейчестера"" at bounding box center [858, 381] width 648 height 17
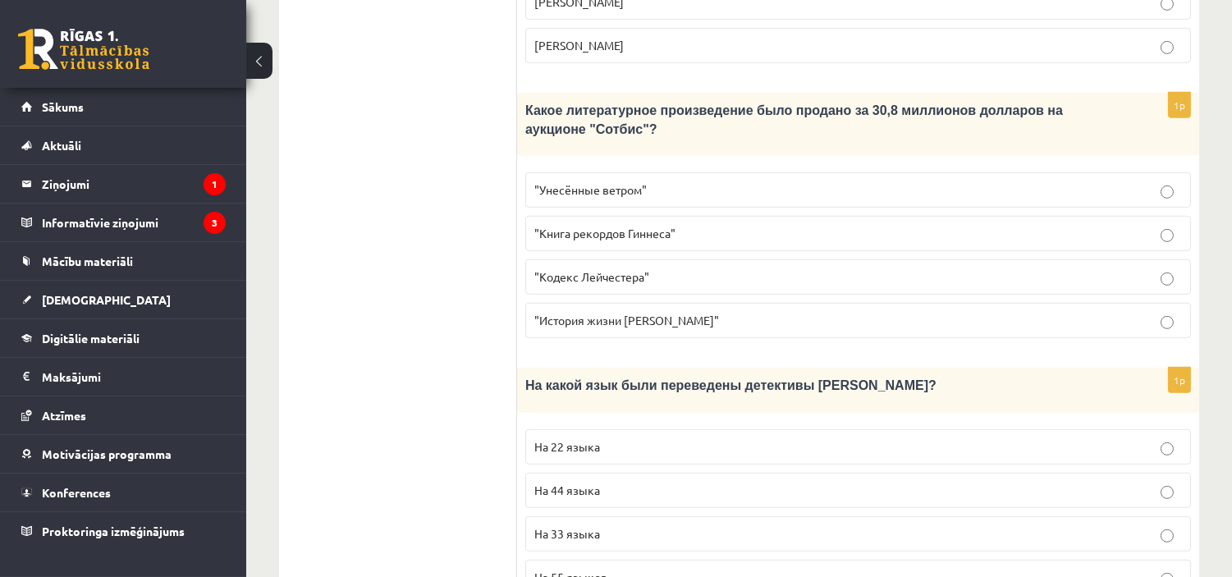
click at [692, 482] on p "На 44 языка" at bounding box center [858, 490] width 648 height 17
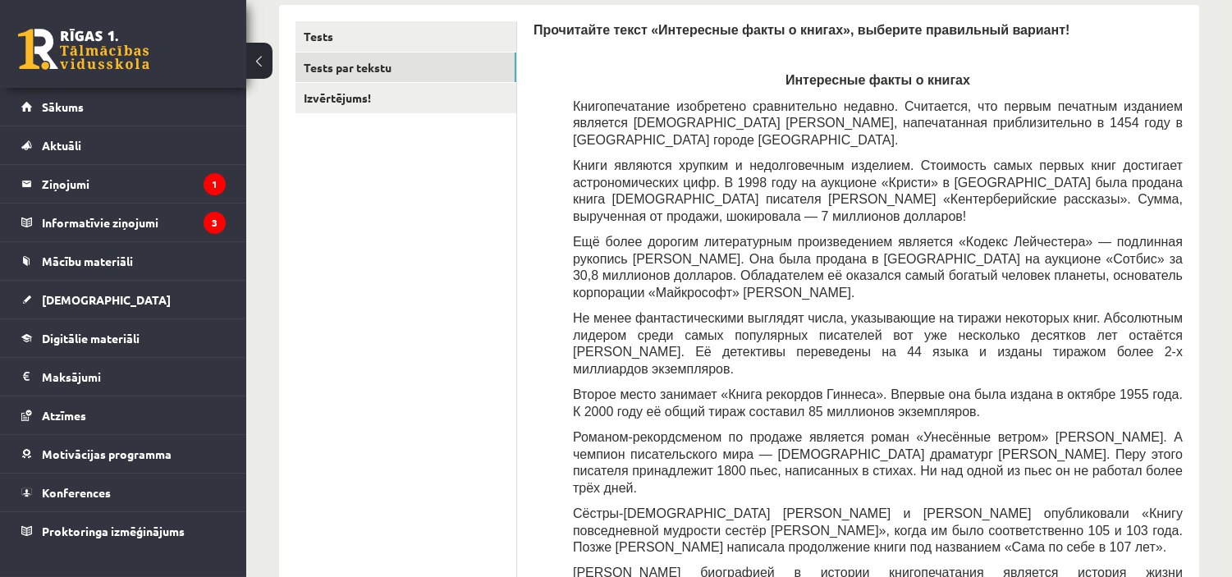
scroll to position [0, 0]
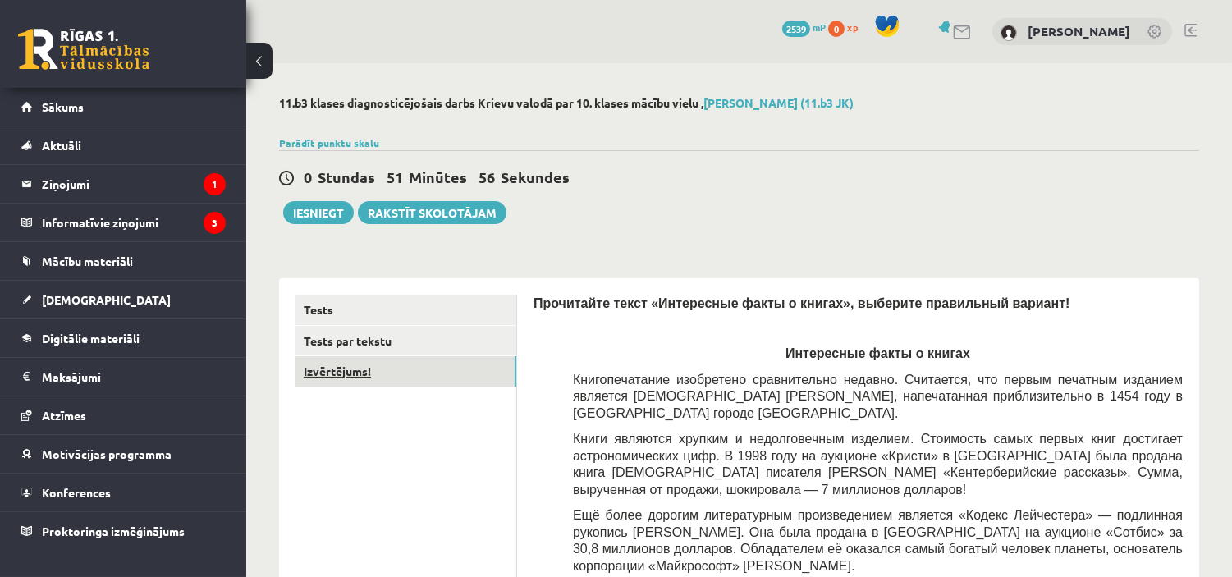
click at [474, 373] on link "Izvērtējums!" at bounding box center [406, 371] width 221 height 30
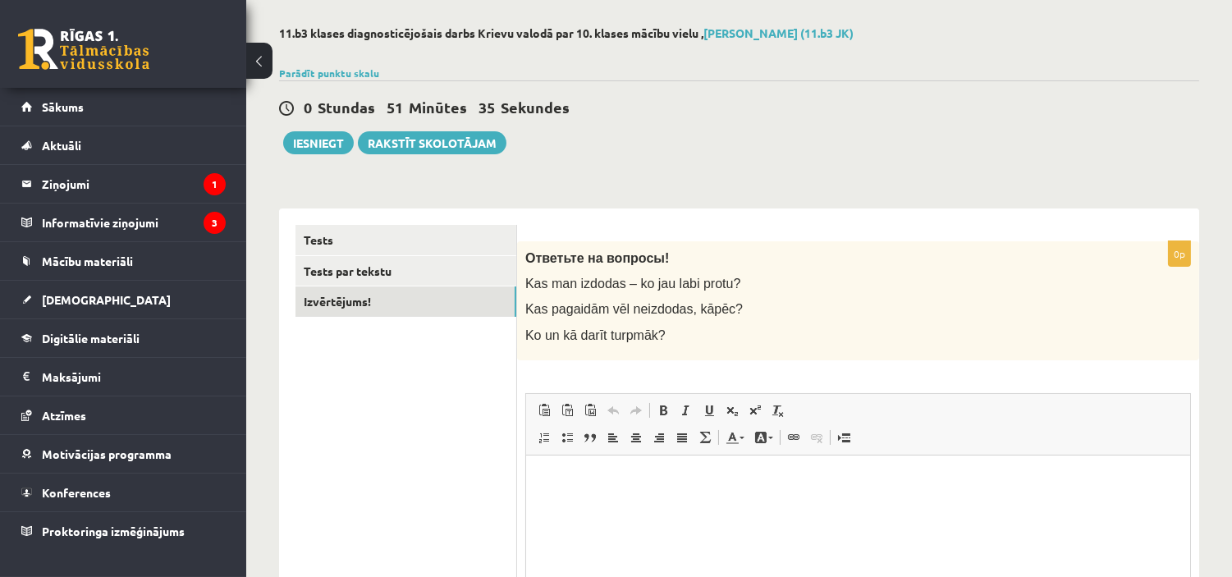
scroll to position [68, 0]
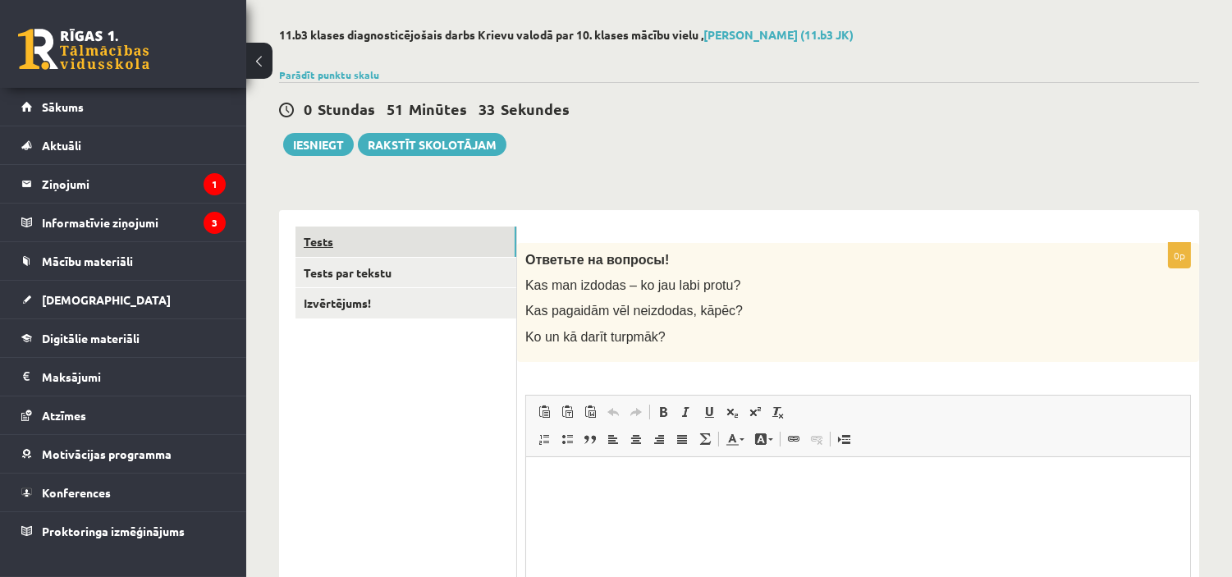
click at [424, 243] on link "Tests" at bounding box center [406, 242] width 221 height 30
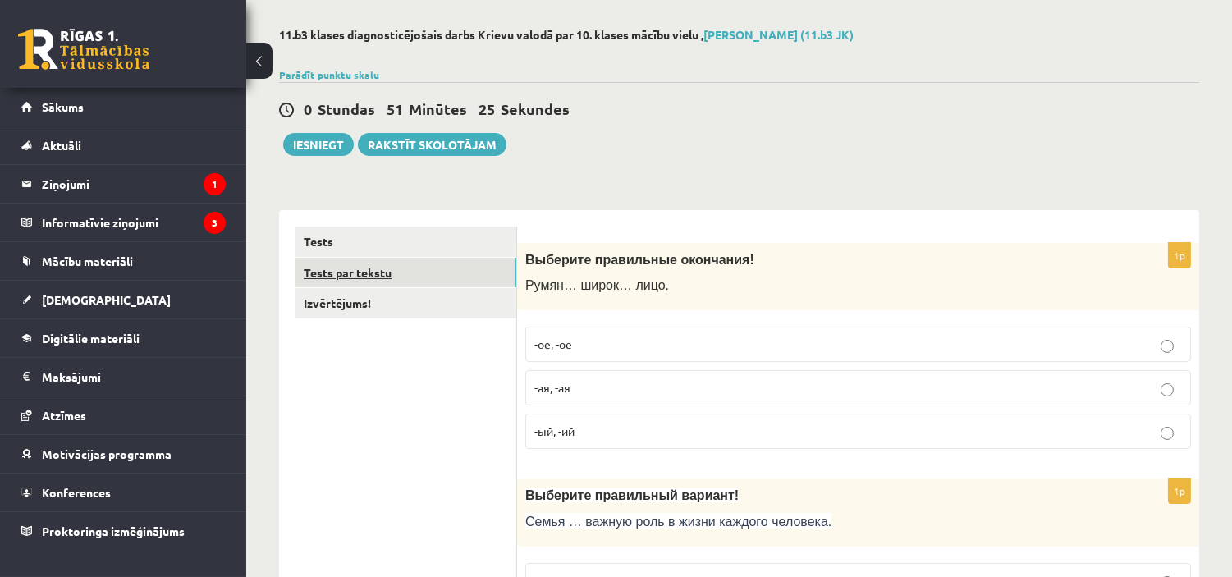
click at [476, 267] on link "Tests par tekstu" at bounding box center [406, 273] width 221 height 30
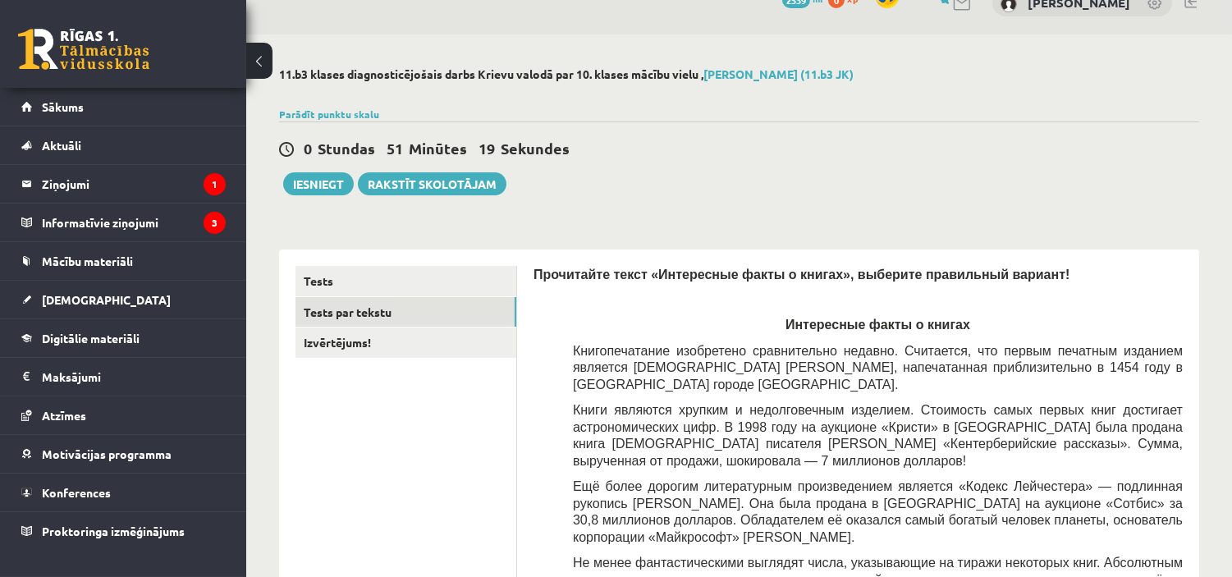
scroll to position [0, 0]
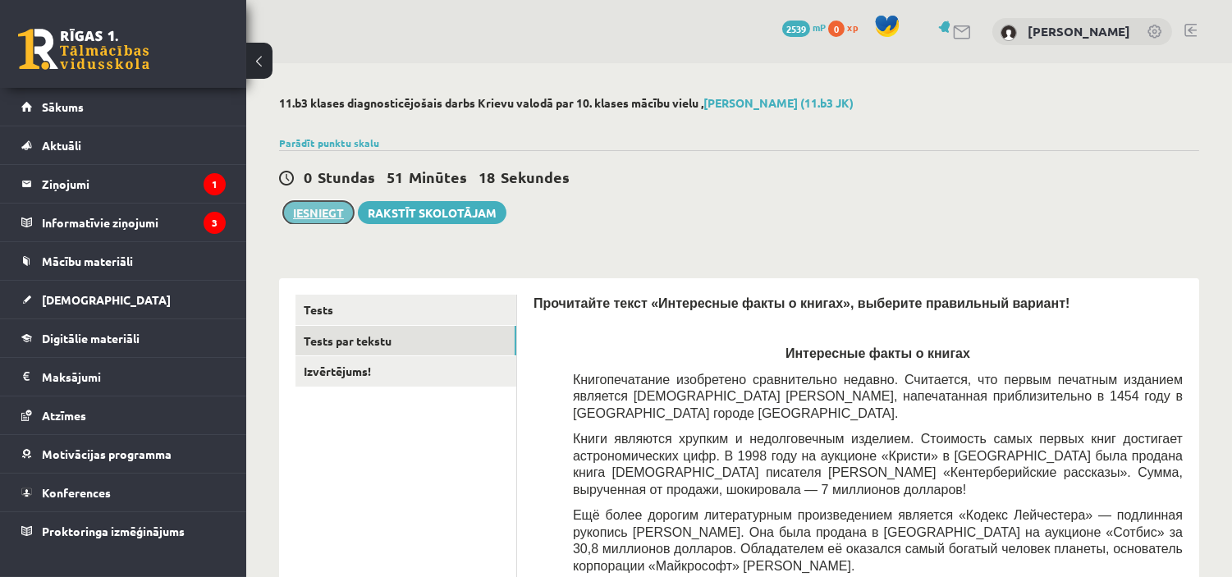
click at [321, 217] on button "Iesniegt" at bounding box center [318, 212] width 71 height 23
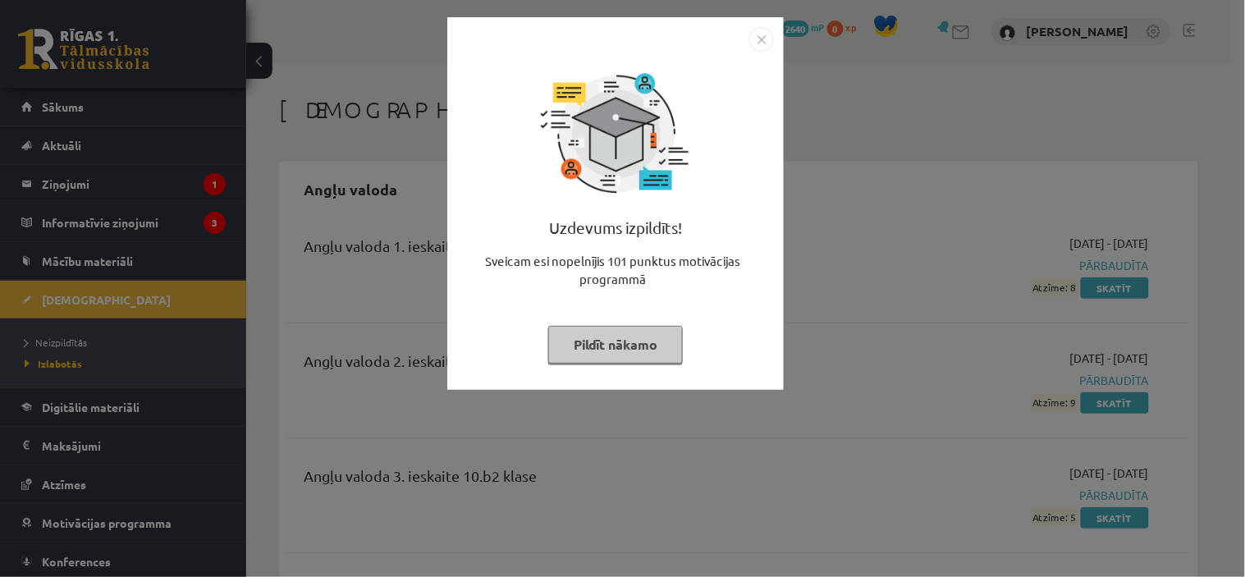
click at [641, 347] on button "Pildīt nākamo" at bounding box center [615, 345] width 135 height 38
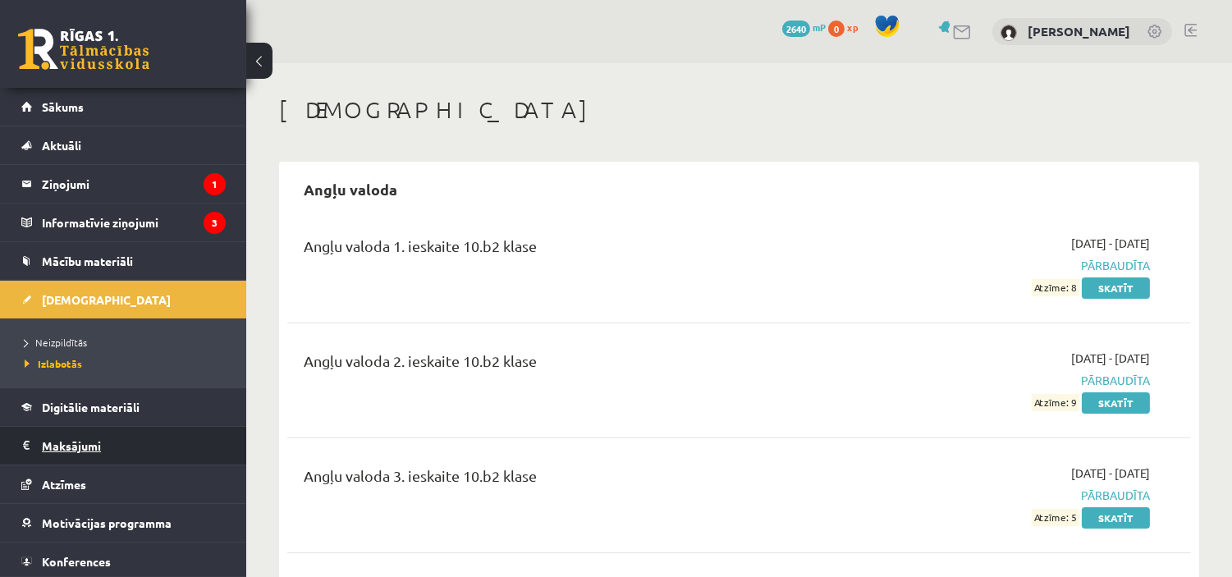
scroll to position [42, 0]
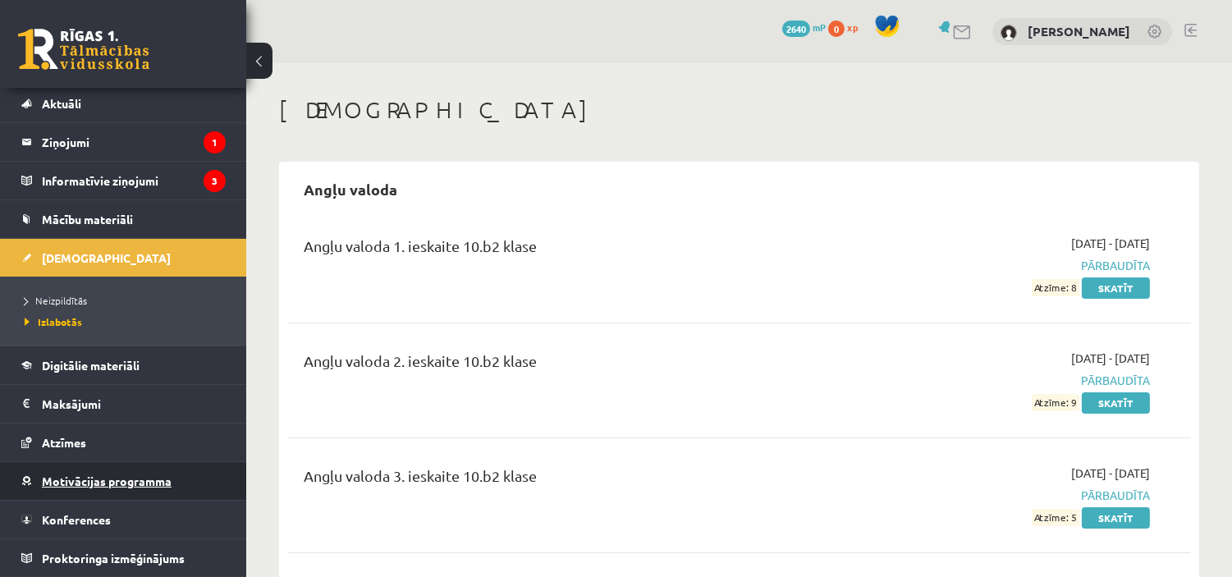
click at [138, 470] on link "Motivācijas programma" at bounding box center [123, 481] width 204 height 38
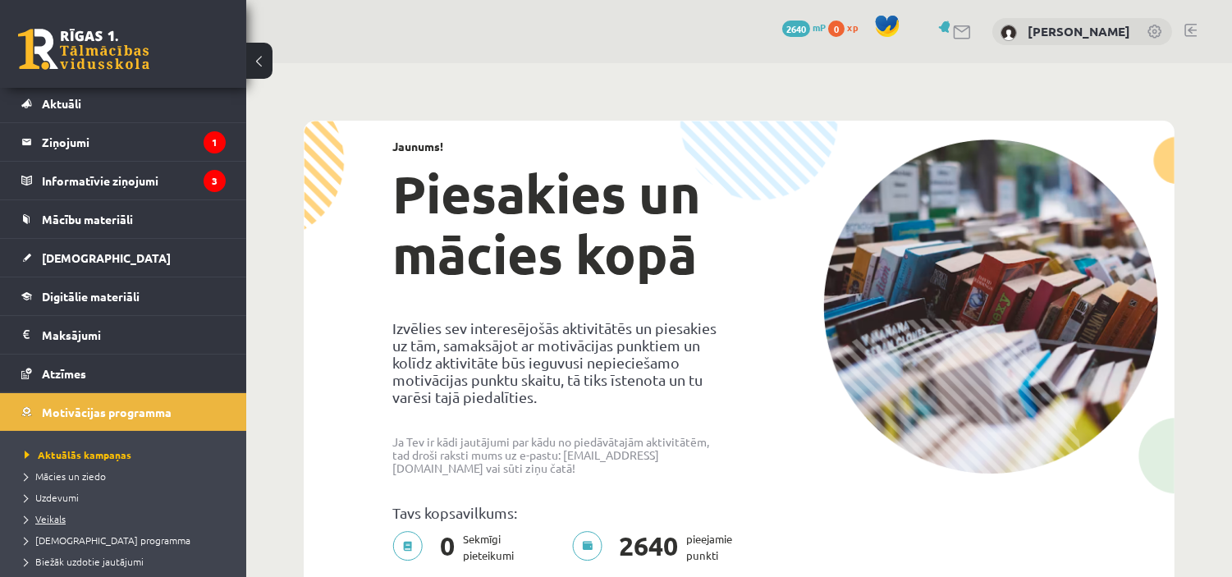
click at [53, 521] on span "Veikals" at bounding box center [45, 518] width 41 height 13
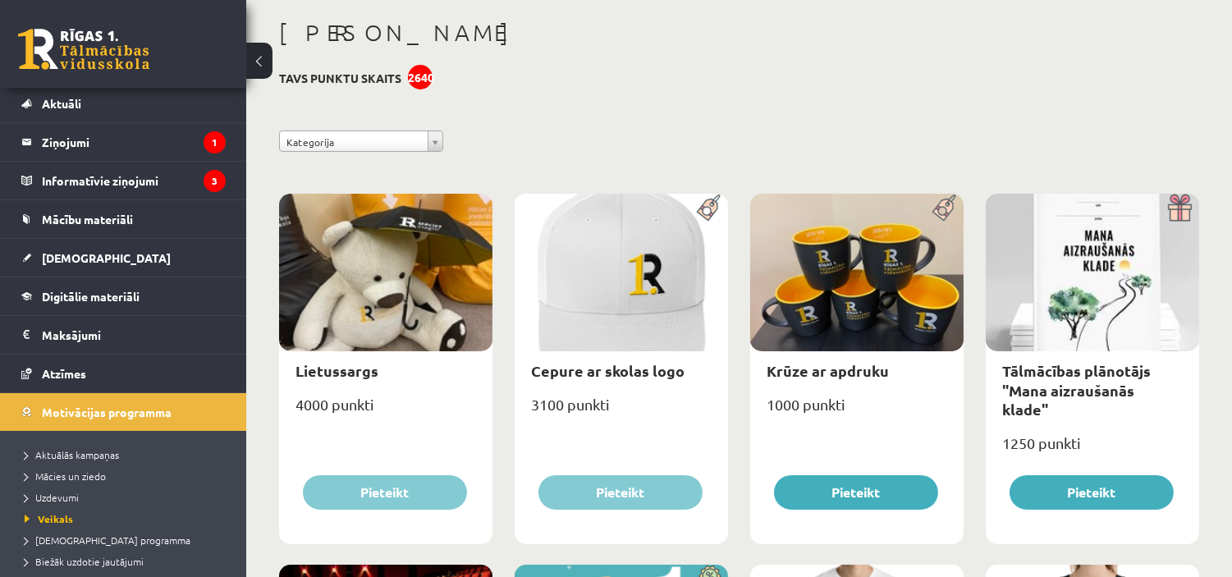
scroll to position [76, 0]
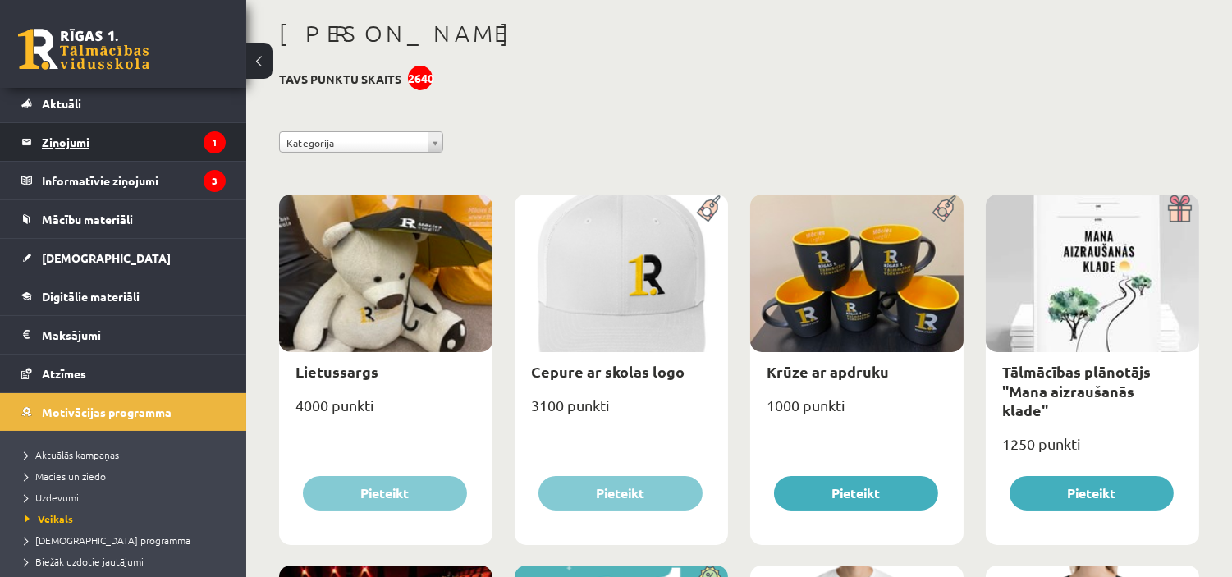
click at [79, 141] on legend "Ziņojumi 1" at bounding box center [134, 142] width 184 height 38
